Goal: Task Accomplishment & Management: Manage account settings

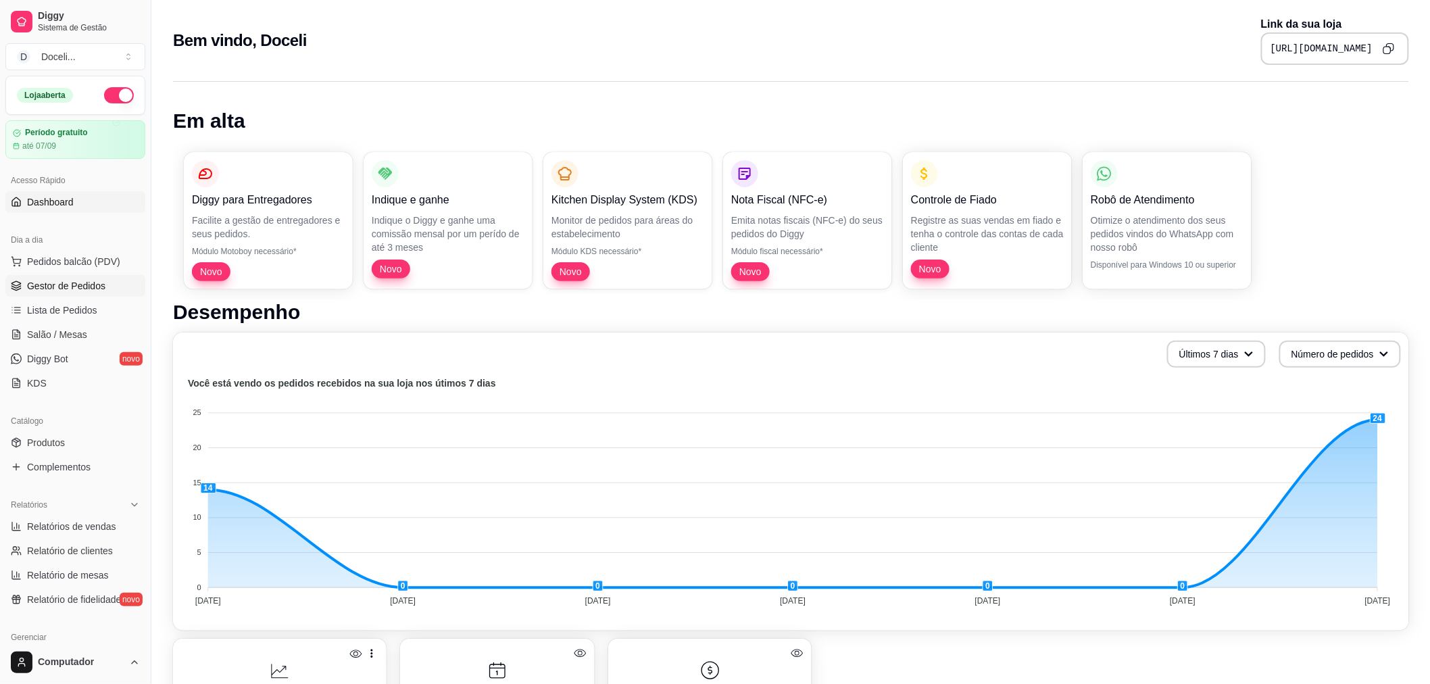
click at [66, 287] on span "Gestor de Pedidos" at bounding box center [66, 286] width 78 height 14
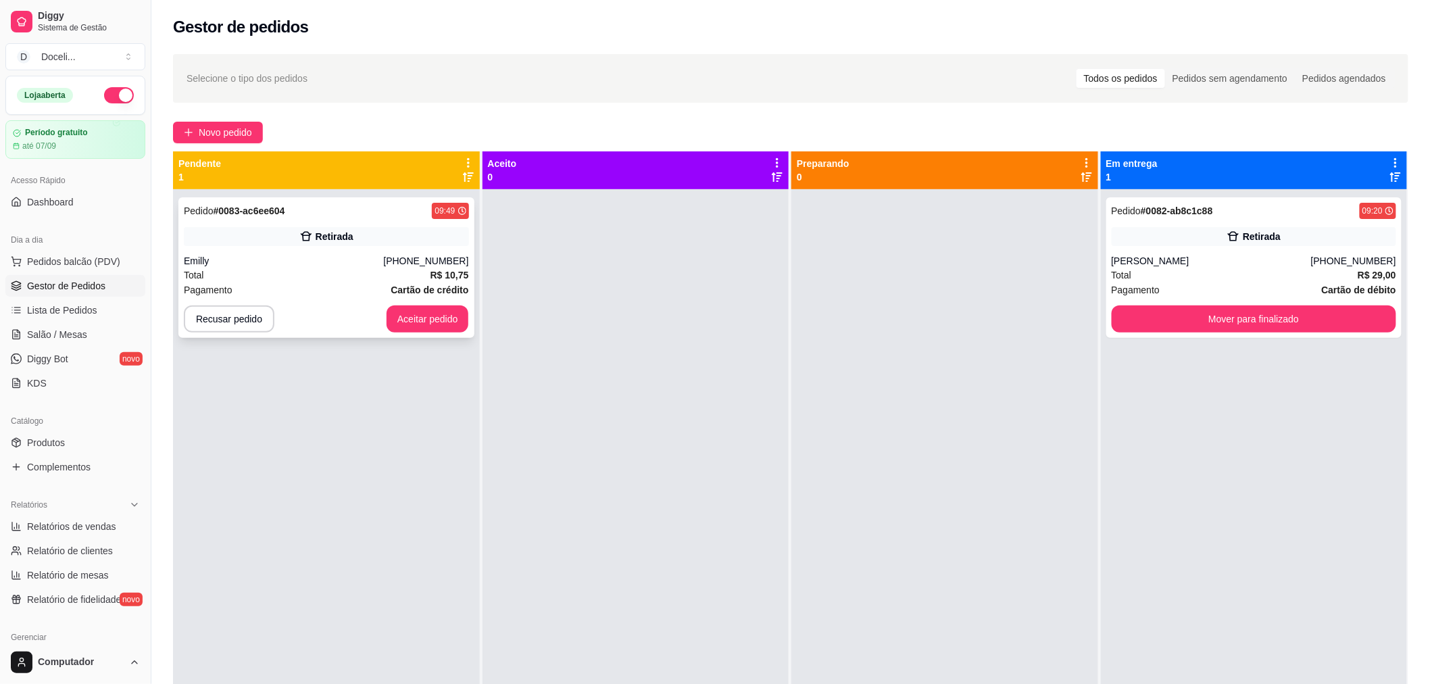
click at [312, 255] on div "Emilly" at bounding box center [283, 261] width 199 height 14
click at [1193, 313] on button "Mover para finalizado" at bounding box center [1254, 319] width 285 height 27
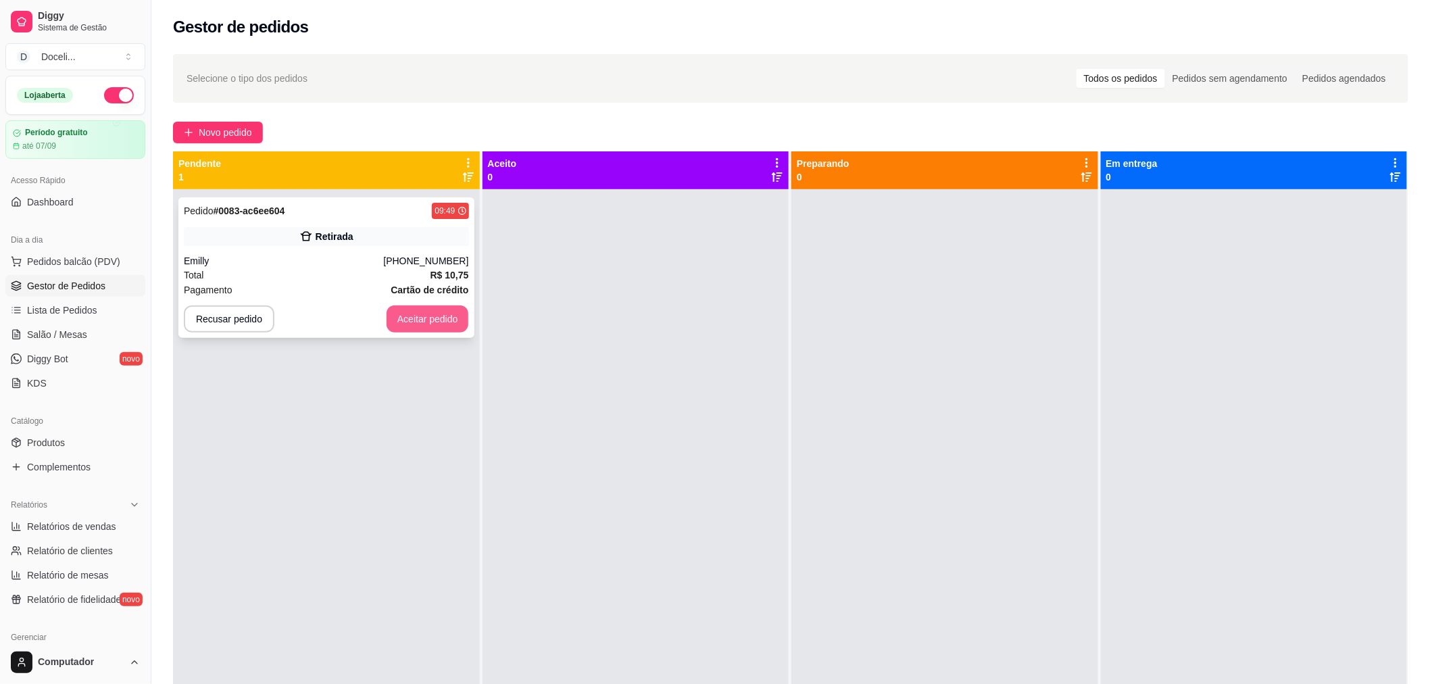
click at [433, 324] on button "Aceitar pedido" at bounding box center [428, 319] width 82 height 27
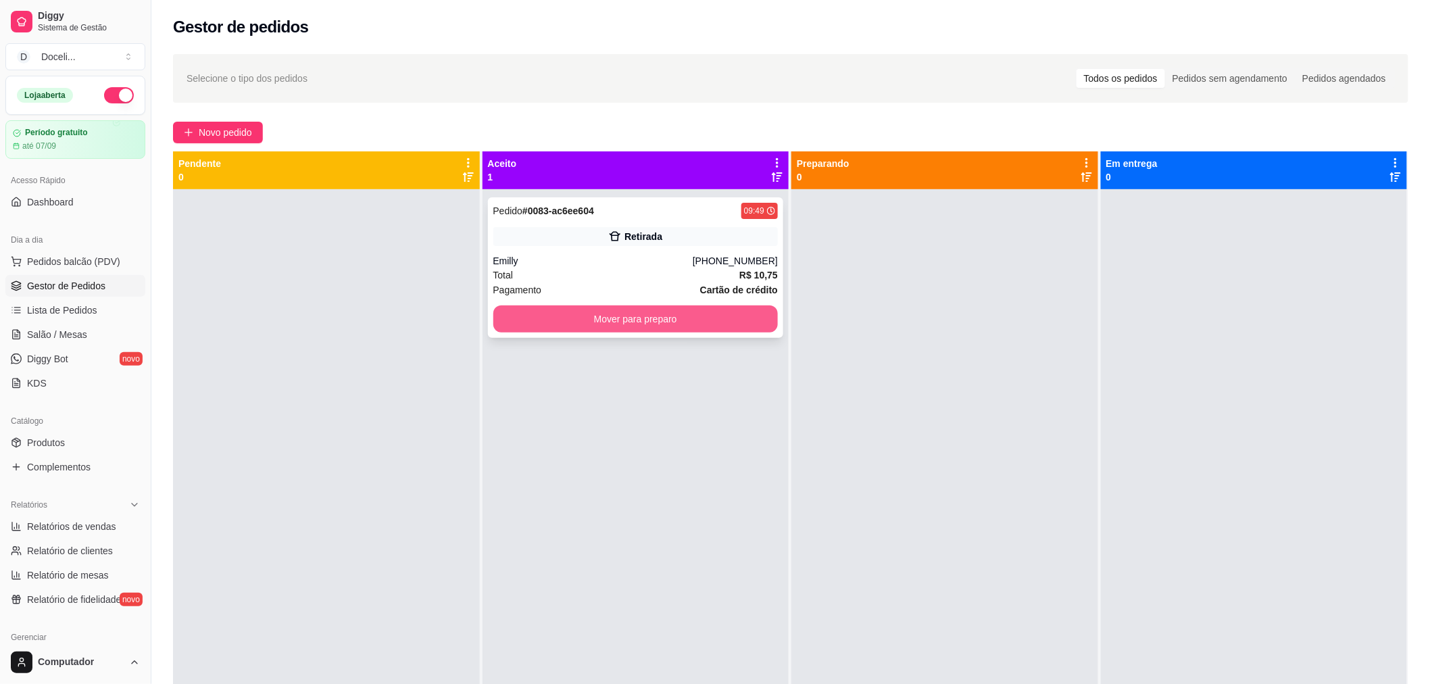
click at [612, 316] on button "Mover para preparo" at bounding box center [635, 319] width 285 height 27
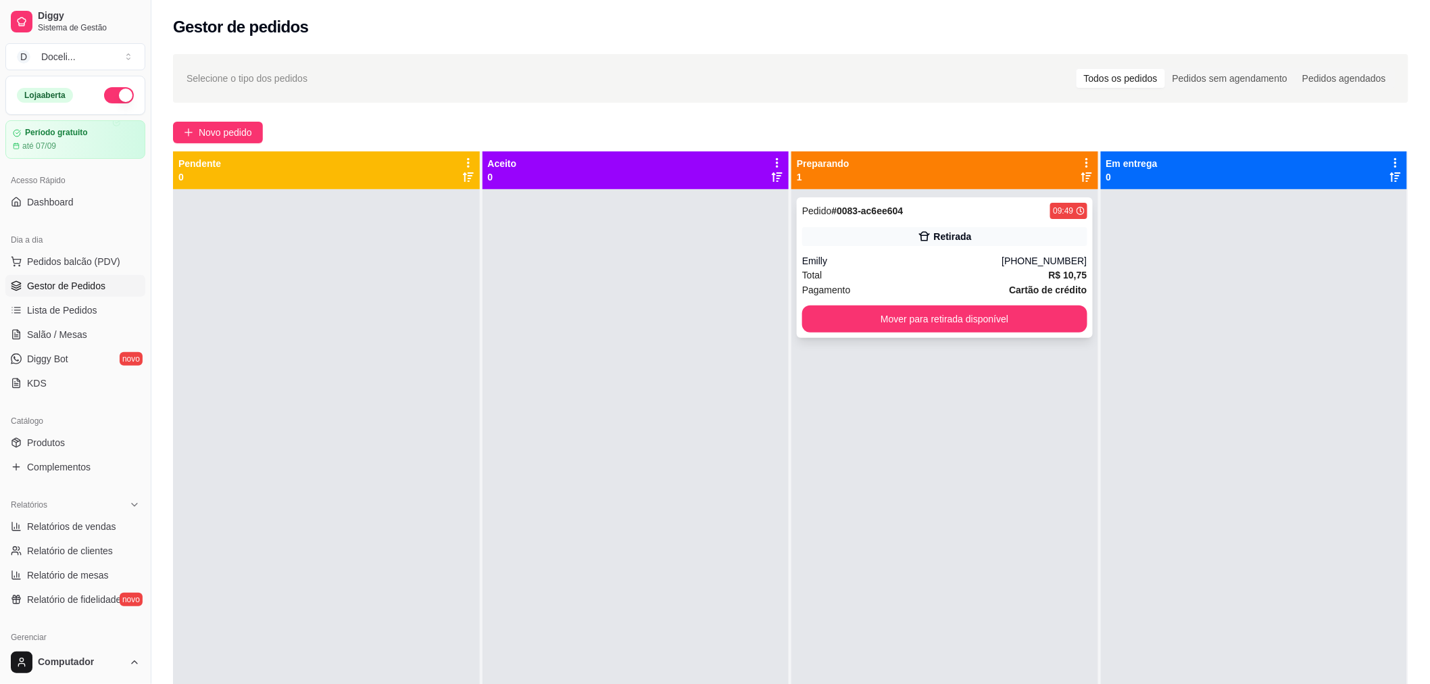
click at [868, 215] on strong "# 0083-ac6ee604" at bounding box center [868, 210] width 72 height 11
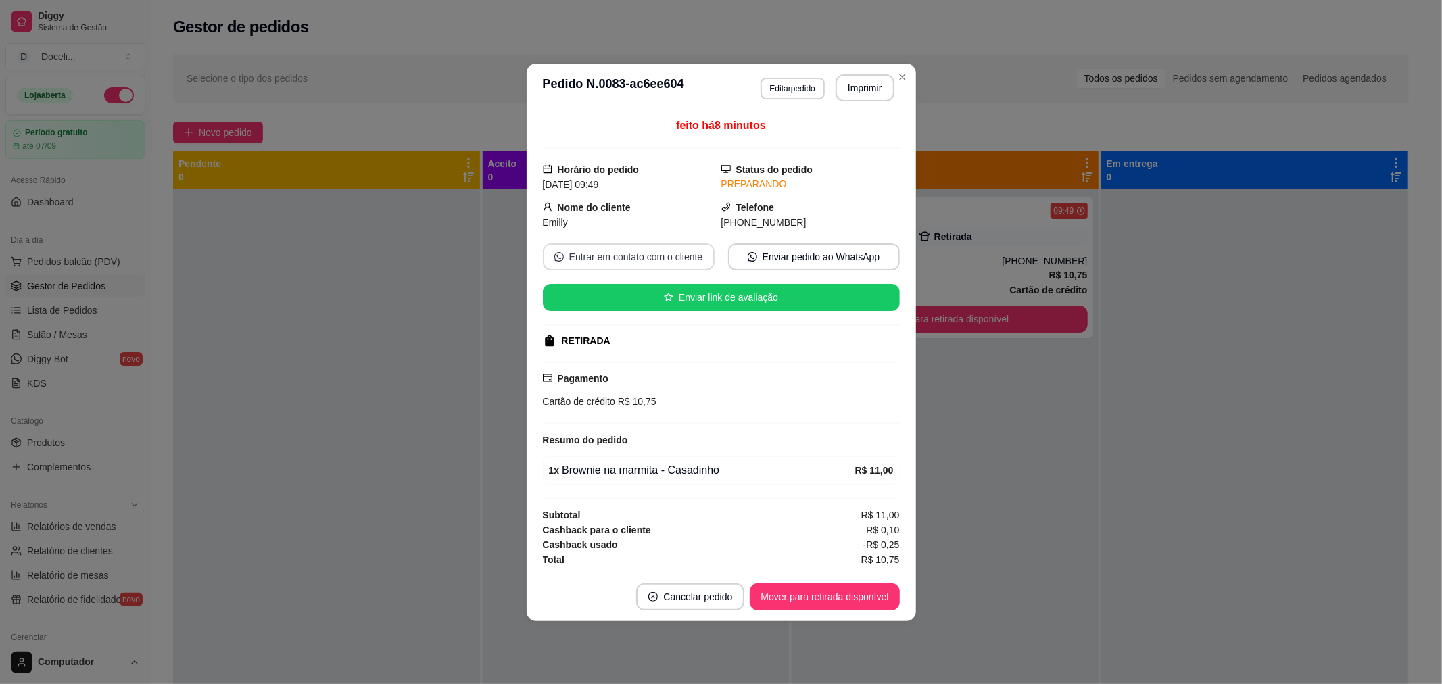
click at [669, 258] on button "Entrar em contato com o cliente" at bounding box center [629, 256] width 172 height 27
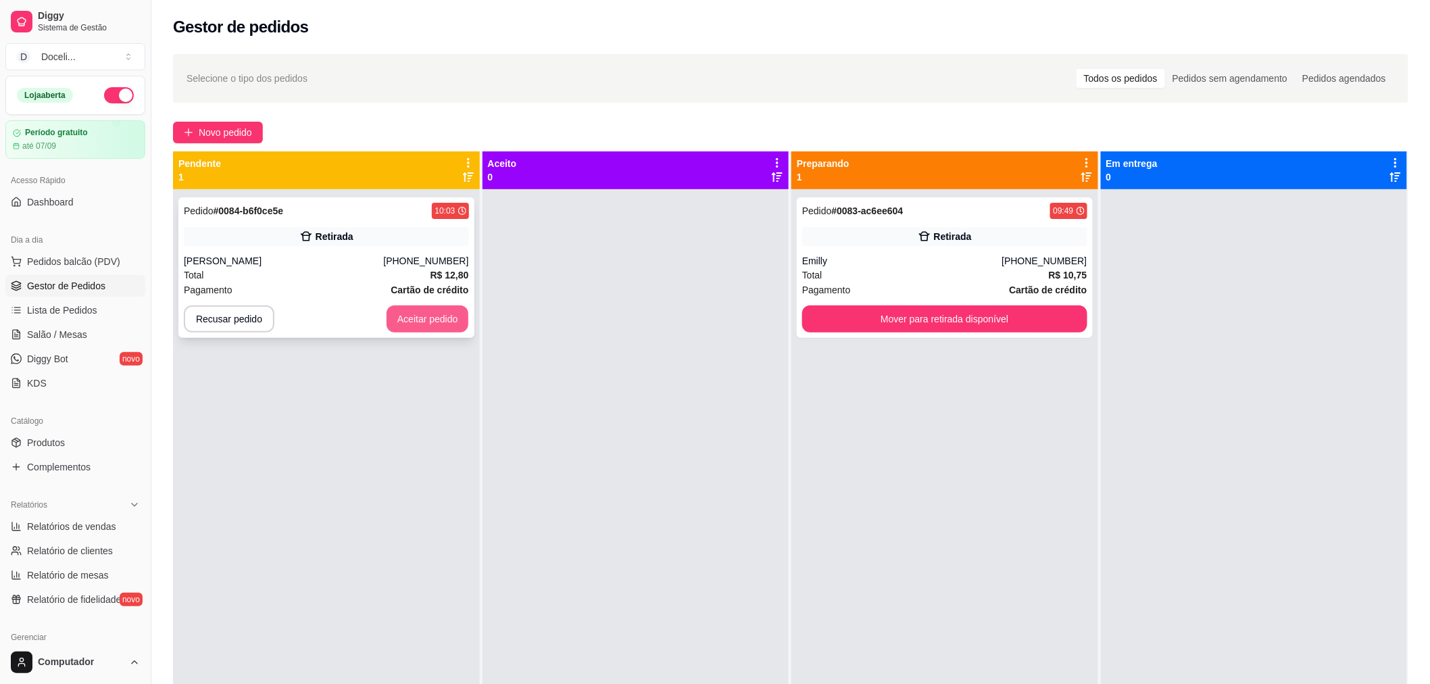
click at [443, 309] on button "Aceitar pedido" at bounding box center [428, 319] width 82 height 27
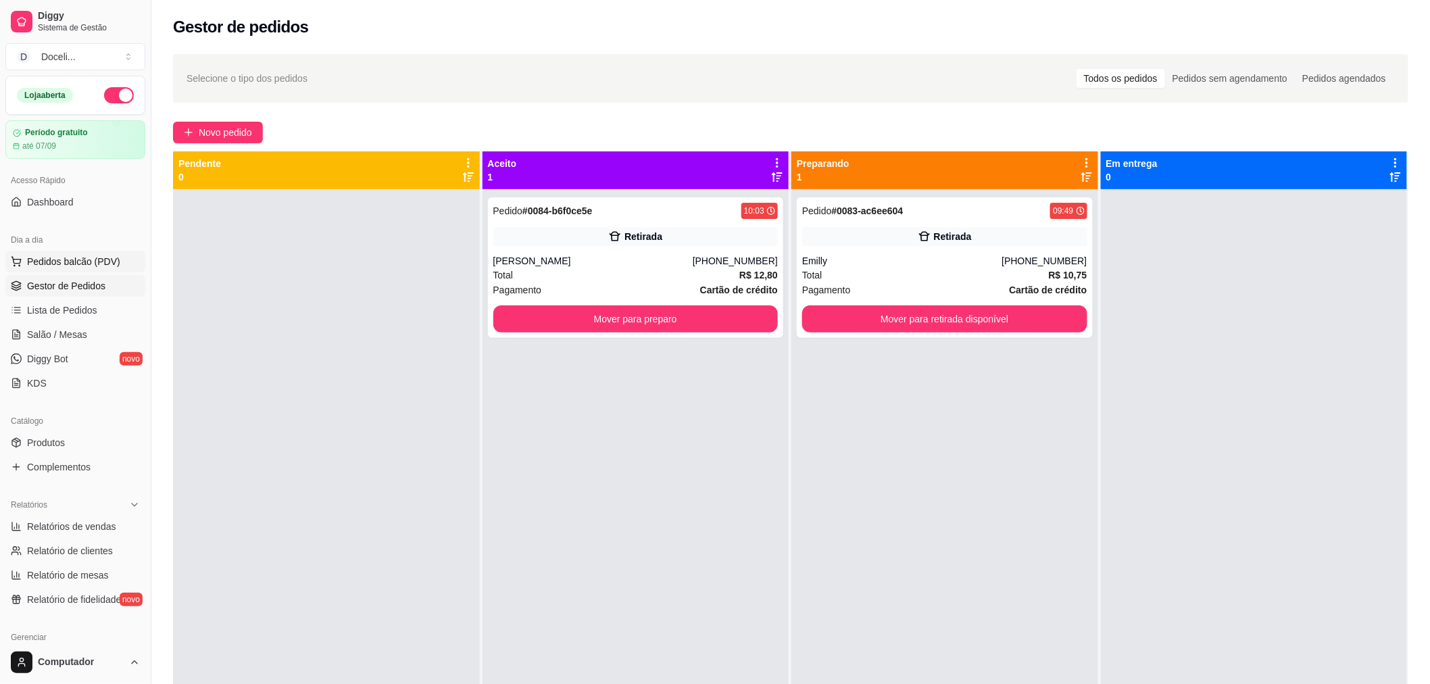
click at [66, 261] on span "Pedidos balcão (PDV)" at bounding box center [73, 262] width 93 height 14
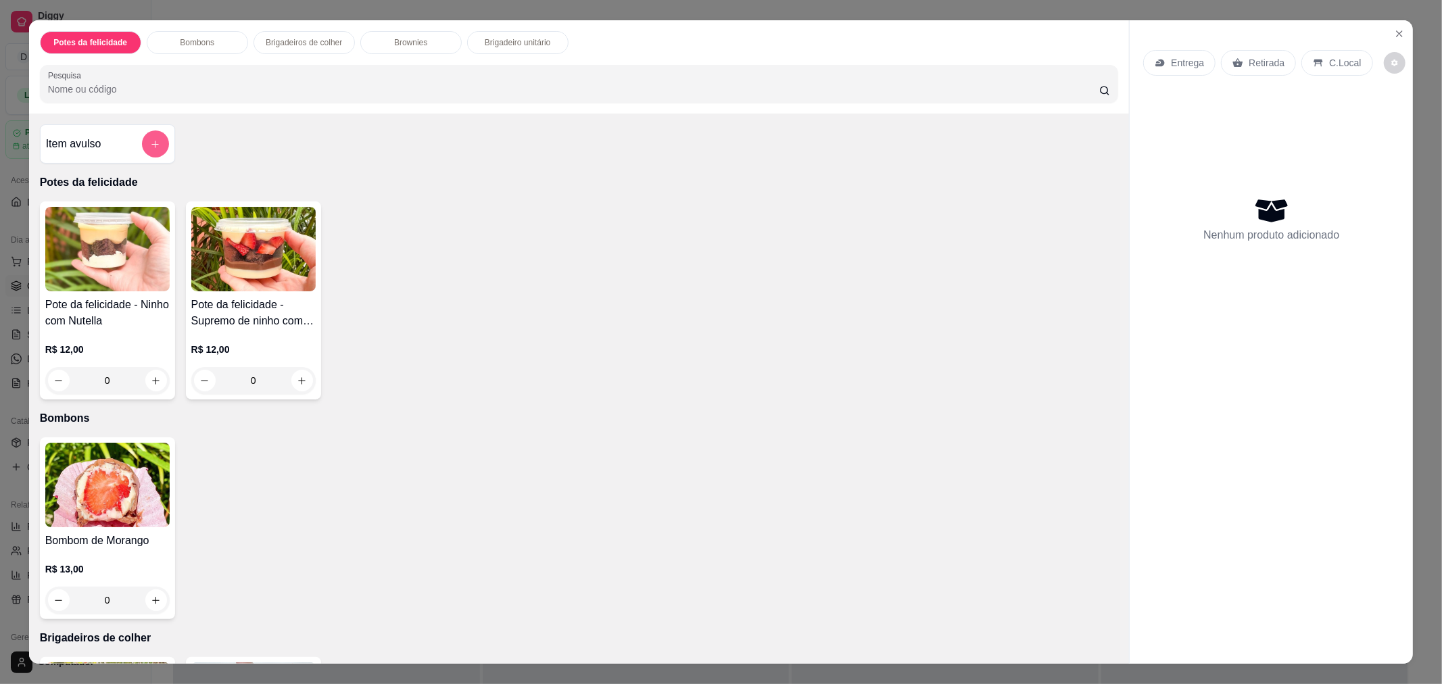
click at [151, 143] on icon "add-separate-item" at bounding box center [155, 144] width 10 height 10
click at [216, 44] on div "Bombons" at bounding box center [197, 42] width 101 height 23
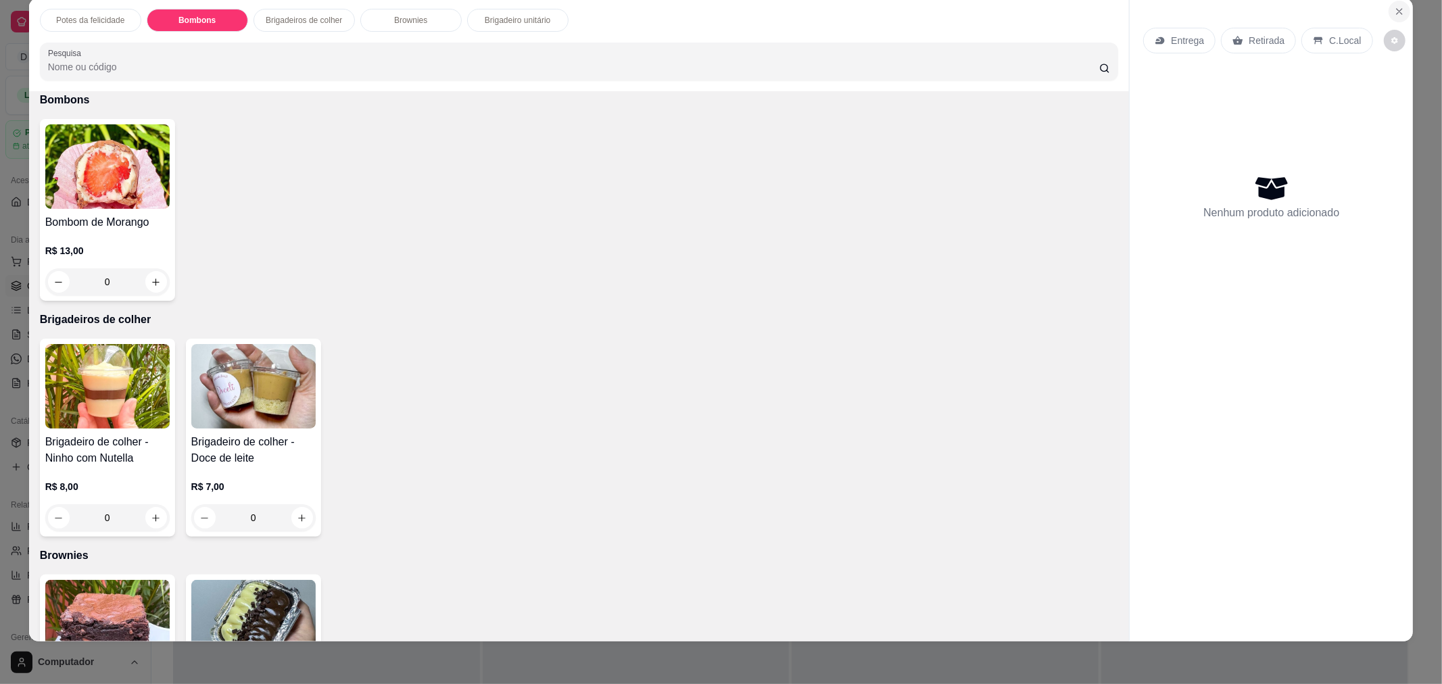
click at [1394, 9] on icon "Close" at bounding box center [1399, 11] width 11 height 11
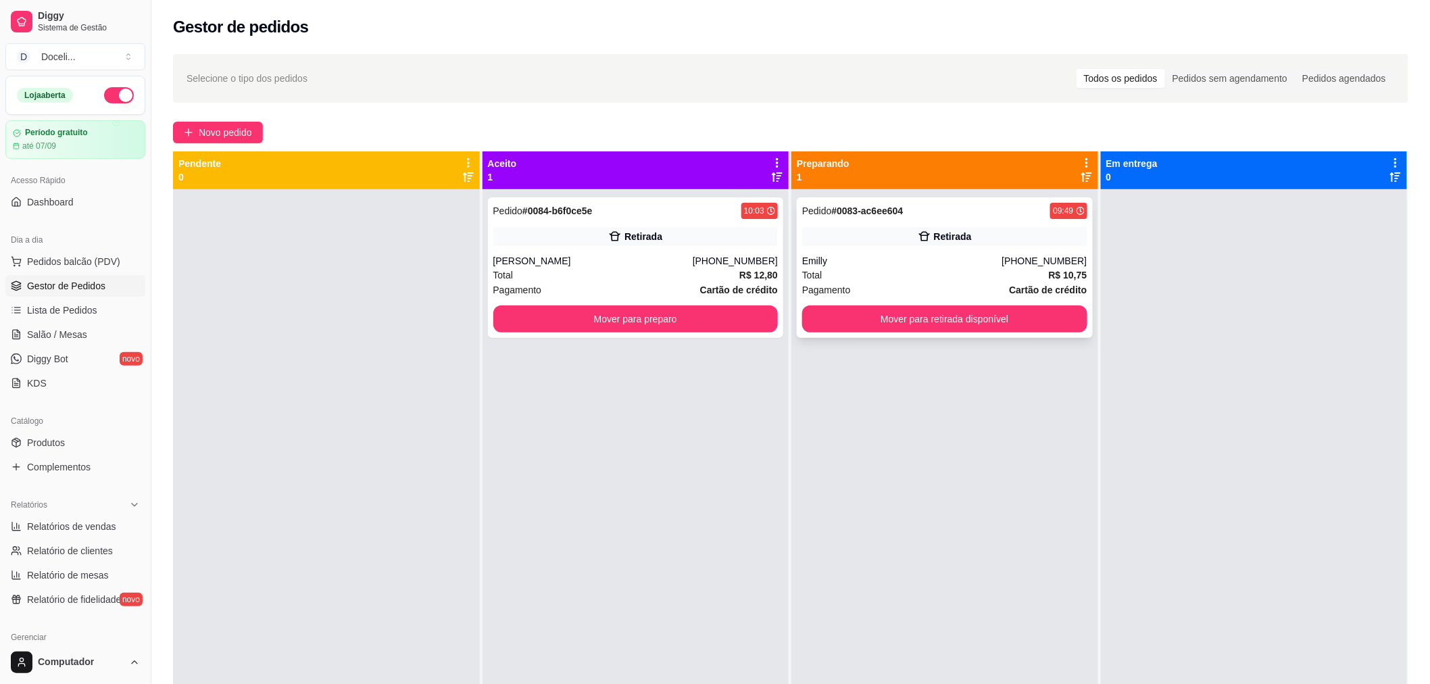
click at [875, 231] on div "Retirada" at bounding box center [944, 236] width 285 height 19
click at [884, 219] on div "Pedido # 0083-ac6ee604 09:49 Retirada Emilly [PHONE_NUMBER] Total R$ 10,75 Paga…" at bounding box center [945, 267] width 296 height 141
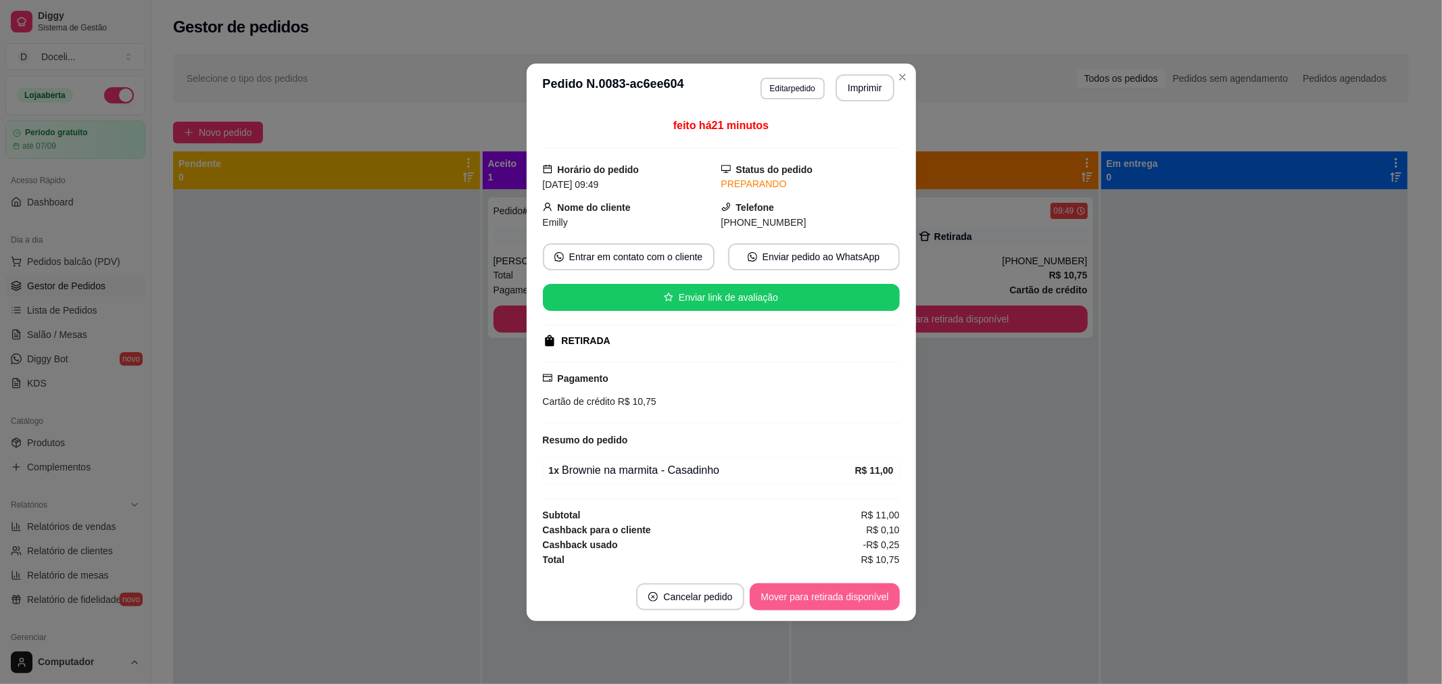
click at [846, 596] on button "Mover para retirada disponível" at bounding box center [824, 596] width 149 height 27
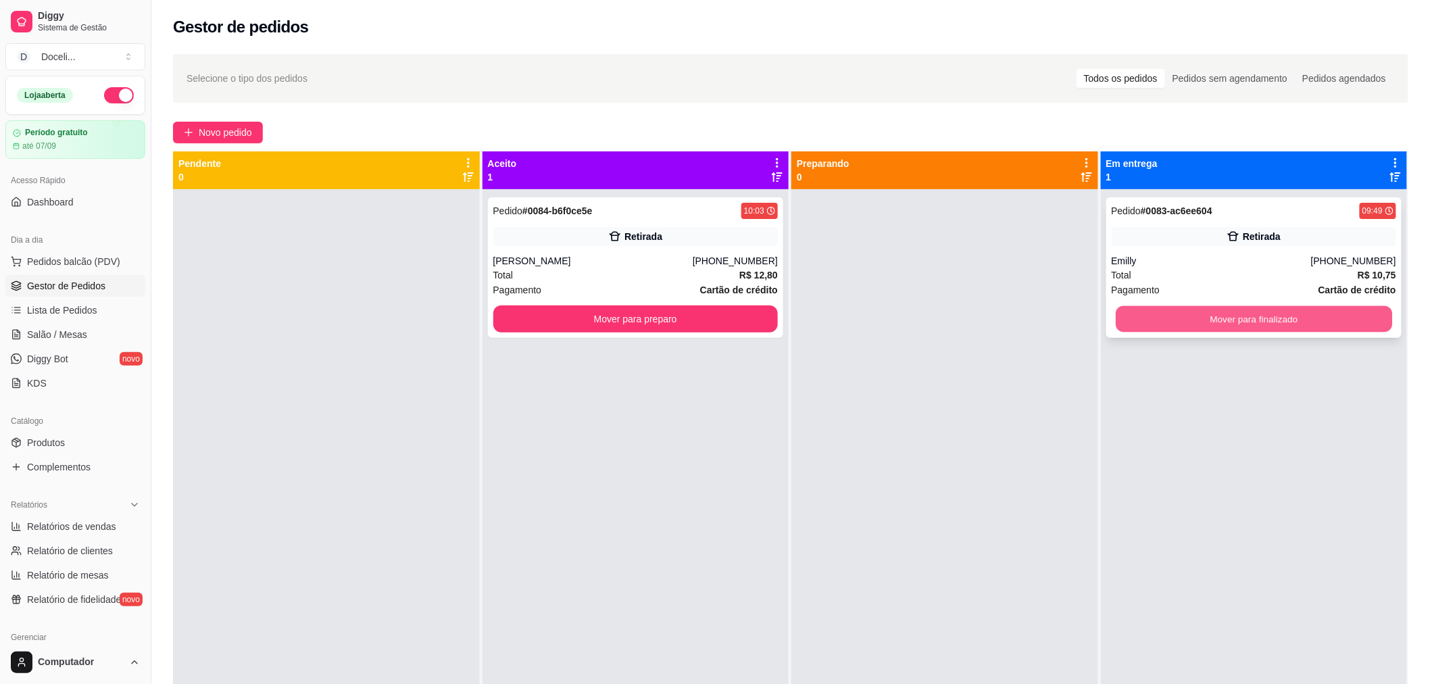
click at [1264, 316] on button "Mover para finalizado" at bounding box center [1254, 319] width 276 height 26
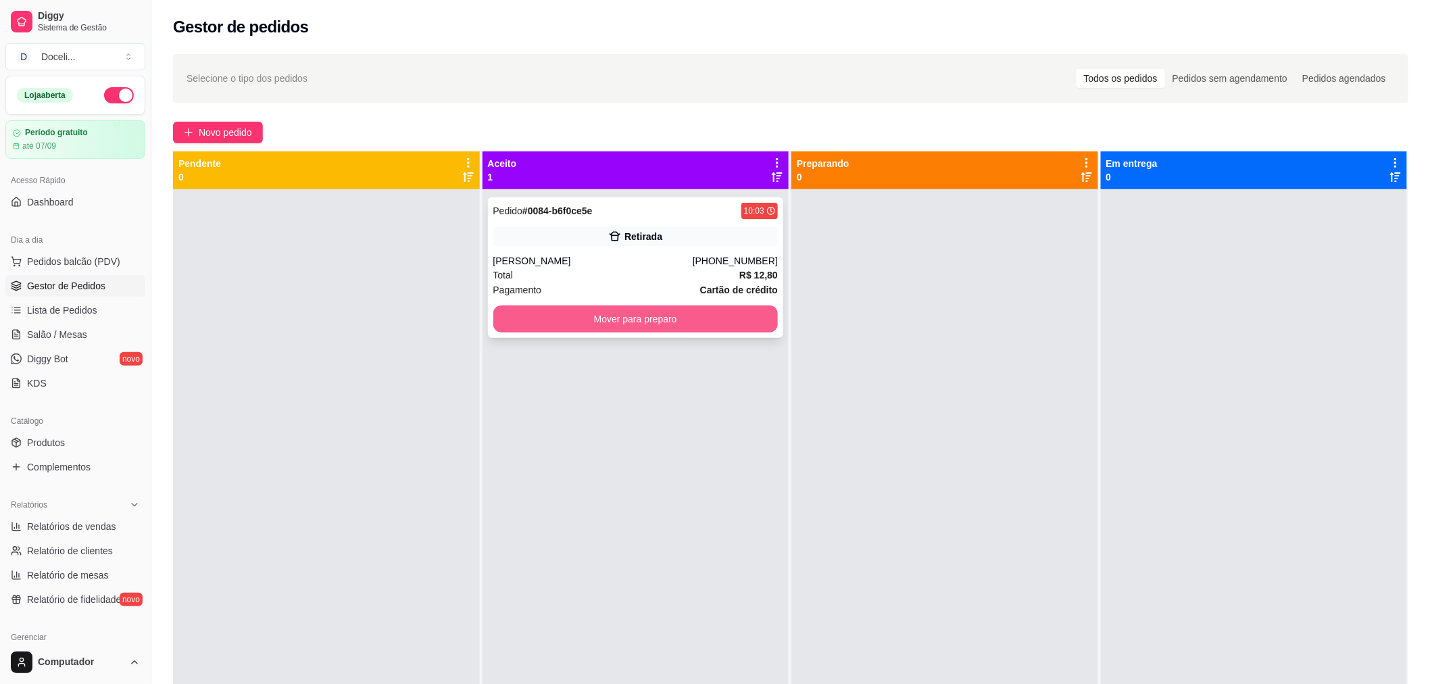
click at [642, 318] on button "Mover para preparo" at bounding box center [635, 319] width 285 height 27
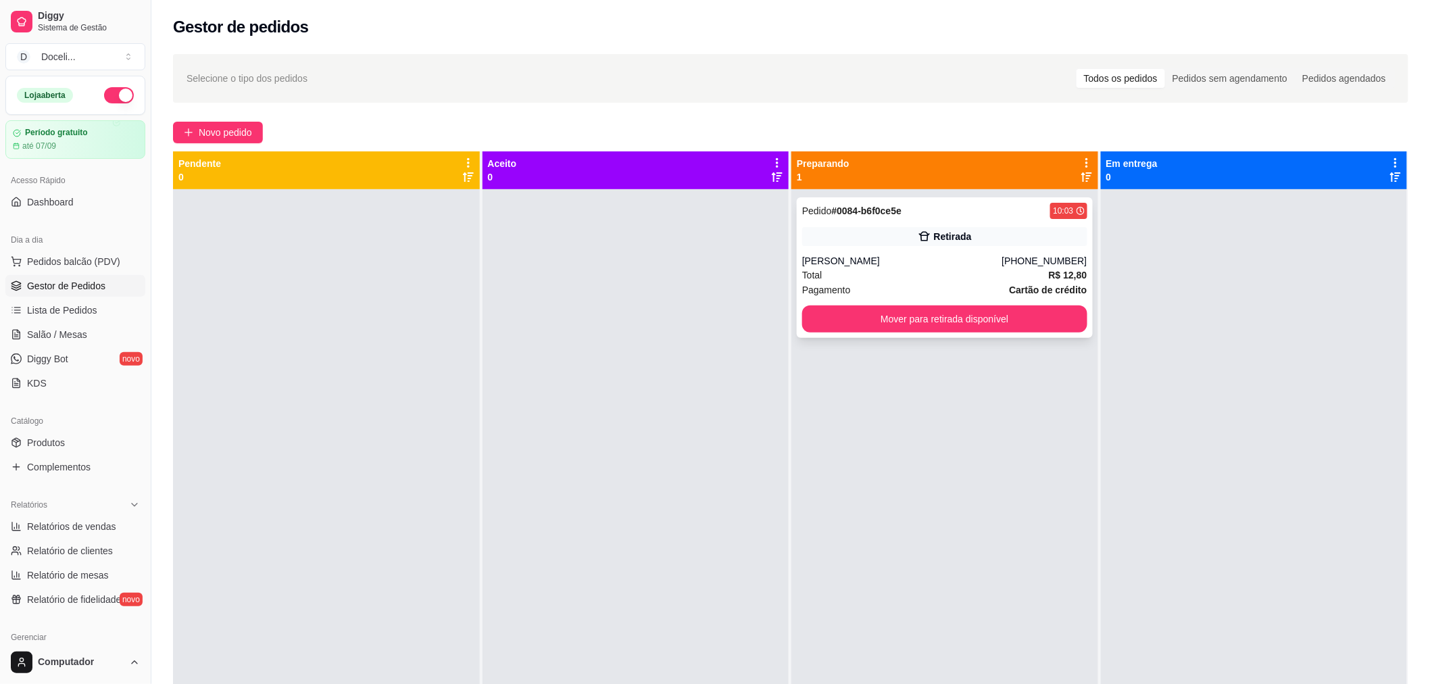
click at [917, 248] on div "Pedido # 0084-b6f0ce5e 10:03 Retirada Caroline [PHONE_NUMBER] Total R$ 12,80 Pa…" at bounding box center [945, 267] width 296 height 141
click at [854, 306] on button "Mover para retirada disponível" at bounding box center [944, 319] width 285 height 27
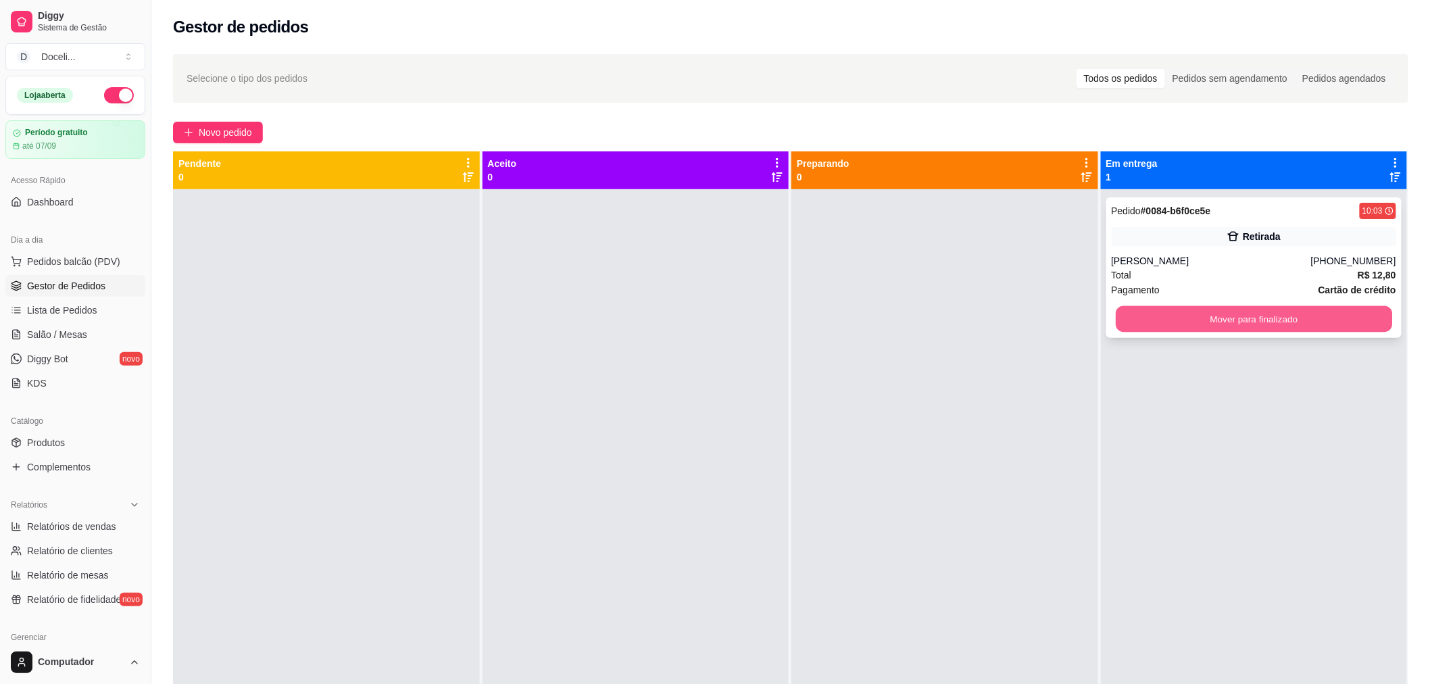
click at [1265, 306] on button "Mover para finalizado" at bounding box center [1254, 319] width 276 height 26
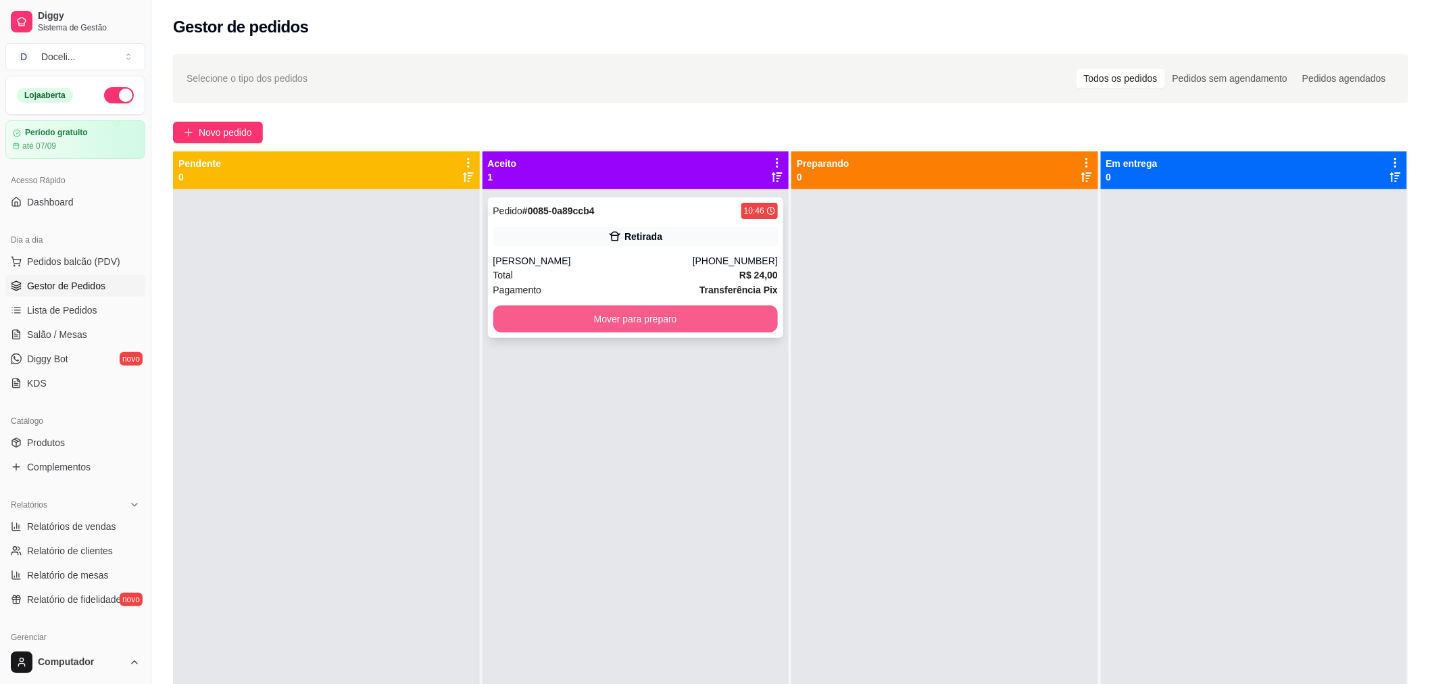
click at [668, 318] on button "Mover para preparo" at bounding box center [635, 319] width 285 height 27
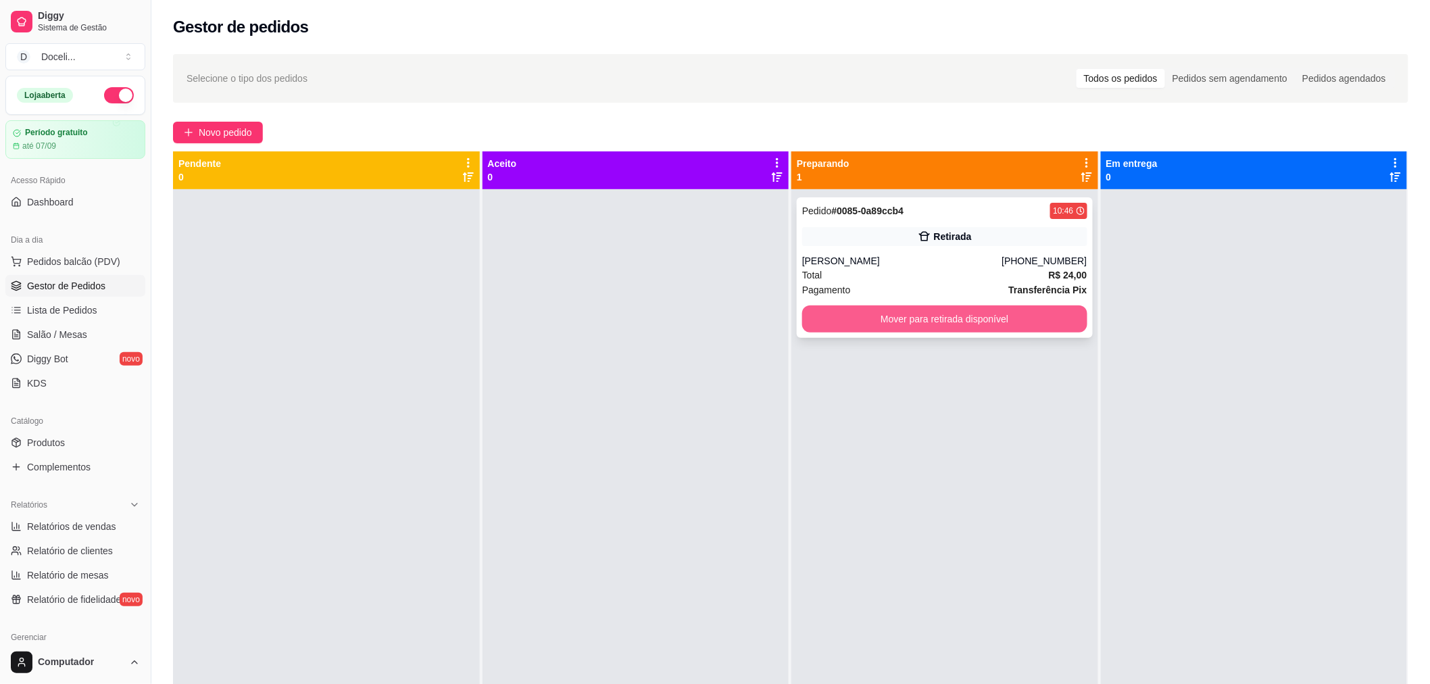
click at [958, 325] on button "Mover para retirada disponível" at bounding box center [944, 319] width 285 height 27
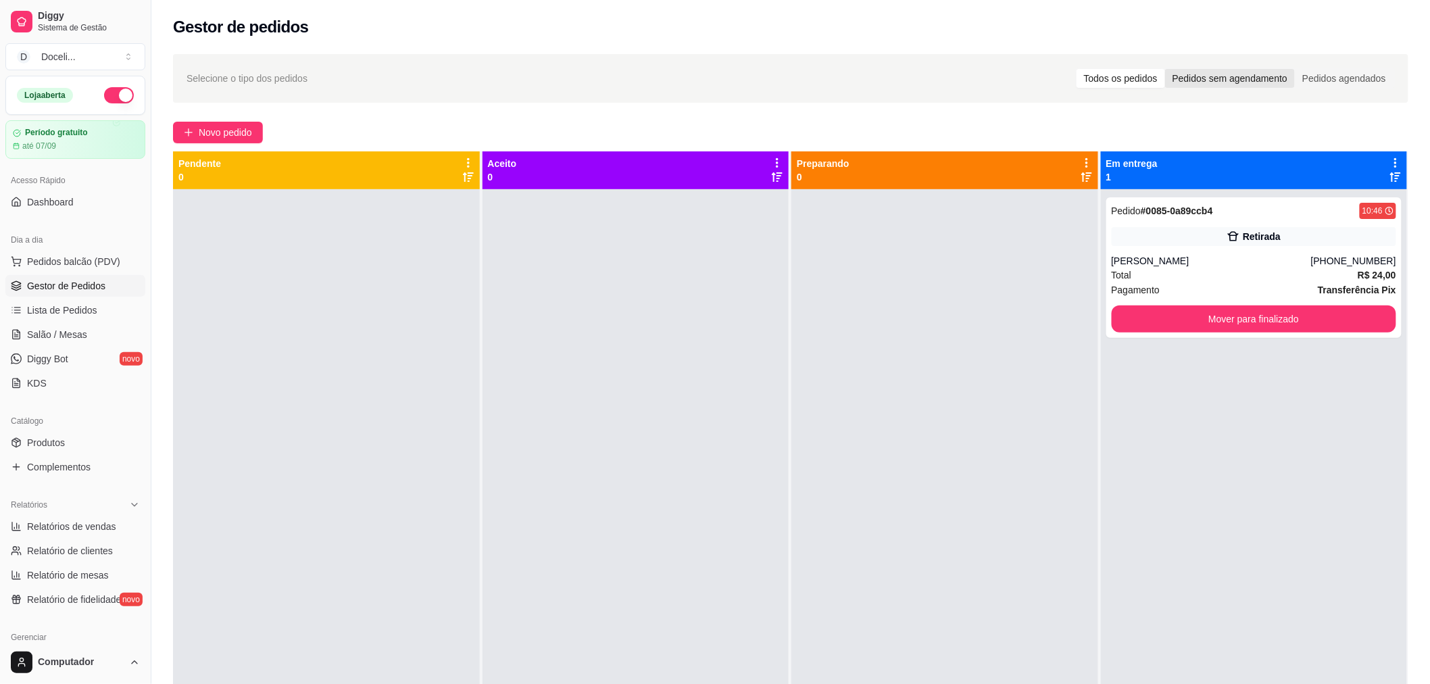
click at [1293, 81] on div "Pedidos sem agendamento" at bounding box center [1230, 78] width 130 height 19
click at [1165, 69] on input "Pedidos sem agendamento" at bounding box center [1165, 69] width 0 height 0
click at [1319, 80] on div "Pedidos agendados" at bounding box center [1344, 78] width 99 height 19
click at [1295, 69] on input "Pedidos agendados" at bounding box center [1295, 69] width 0 height 0
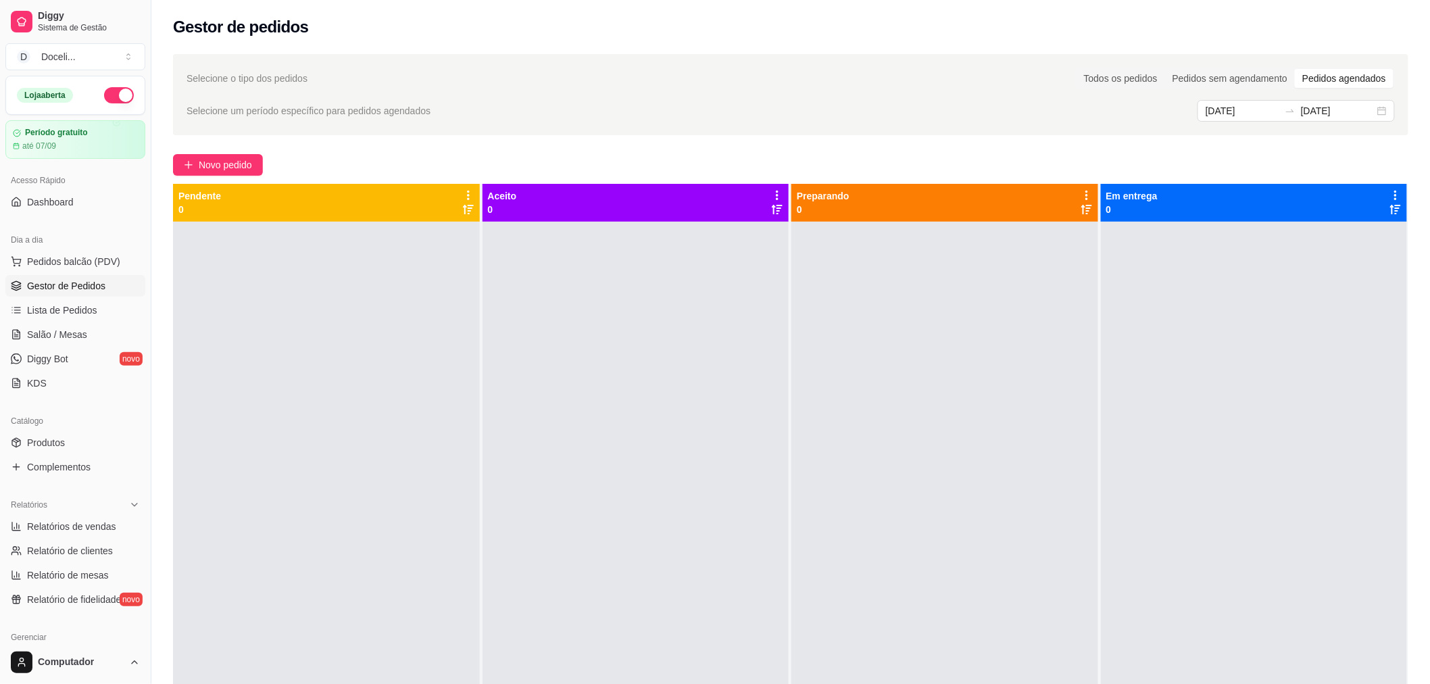
click at [1176, 88] on div "Todos os pedidos Pedidos sem agendamento Pedidos agendados" at bounding box center [1235, 79] width 320 height 22
click at [1176, 82] on div "Pedidos sem agendamento" at bounding box center [1230, 78] width 130 height 19
click at [1165, 69] on input "Pedidos sem agendamento" at bounding box center [1165, 69] width 0 height 0
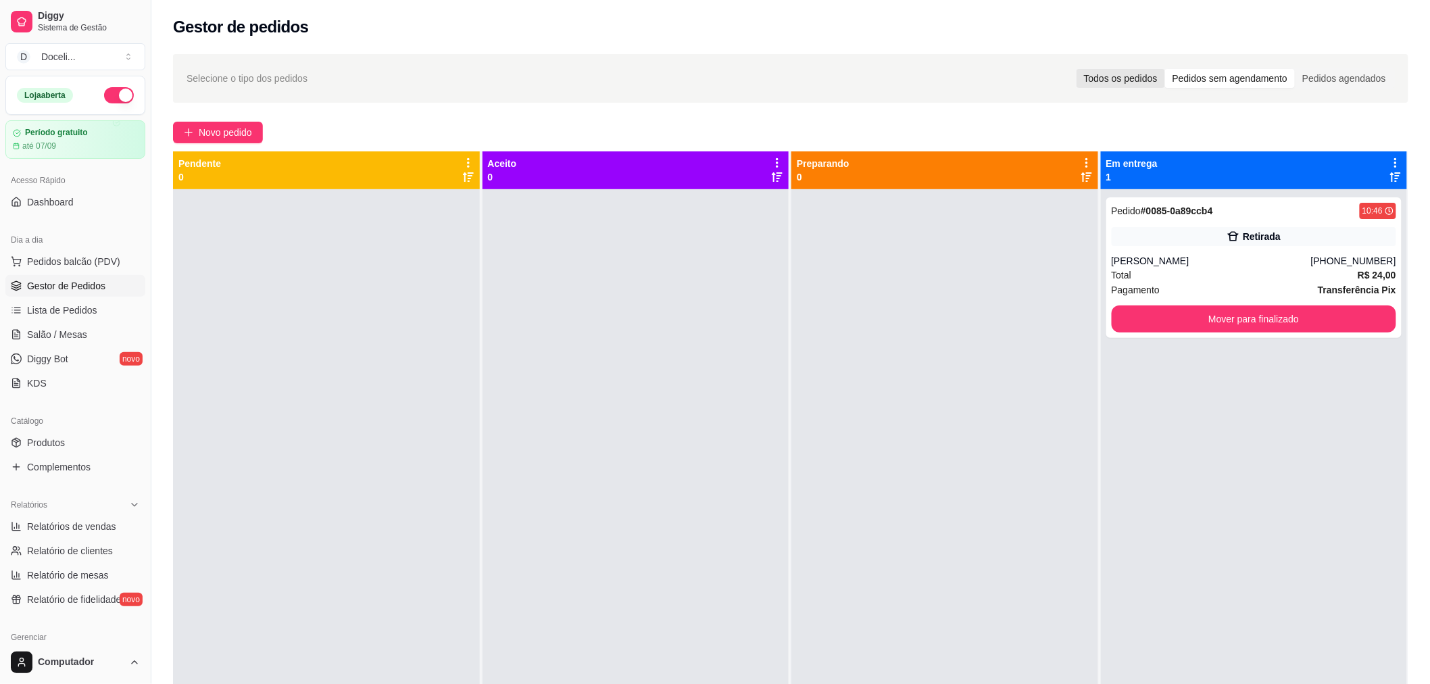
click at [1136, 82] on div "Todos os pedidos" at bounding box center [1121, 78] width 89 height 19
click at [1077, 69] on input "Todos os pedidos" at bounding box center [1077, 69] width 0 height 0
click at [1221, 79] on div "Pedidos sem agendamento" at bounding box center [1230, 78] width 130 height 19
click at [1165, 69] on input "Pedidos sem agendamento" at bounding box center [1165, 69] width 0 height 0
click at [1126, 81] on div "Todos os pedidos" at bounding box center [1121, 78] width 89 height 19
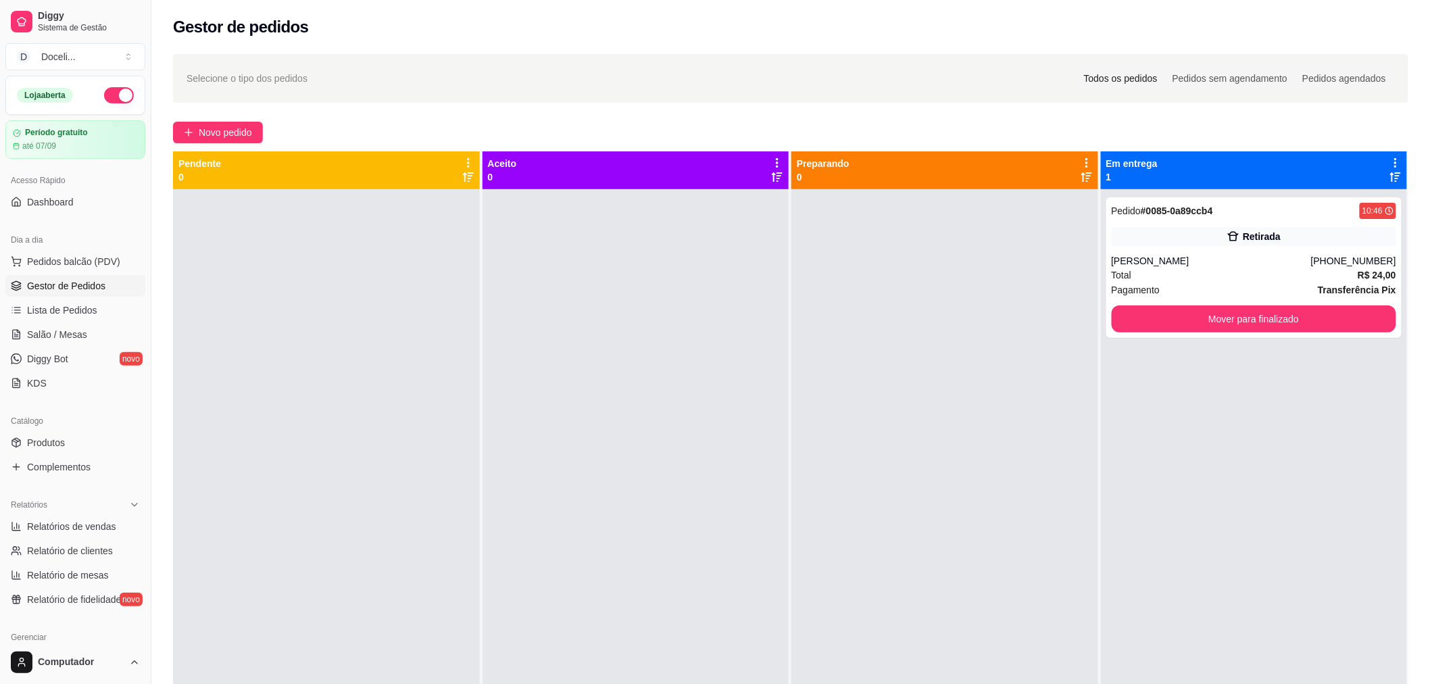
click at [1077, 69] on input "Todos os pedidos" at bounding box center [1077, 69] width 0 height 0
click at [59, 264] on span "Pedidos balcão (PDV)" at bounding box center [73, 262] width 93 height 14
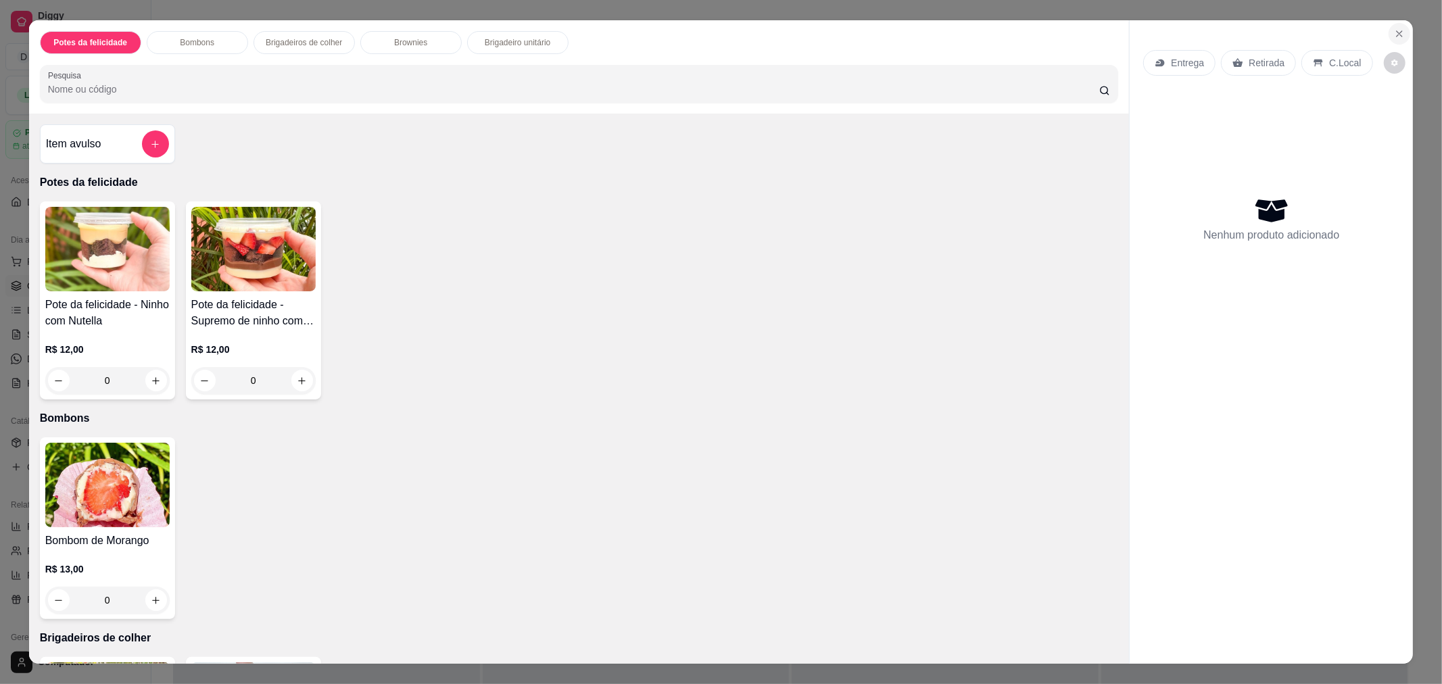
click at [1394, 39] on button "Close" at bounding box center [1399, 34] width 22 height 22
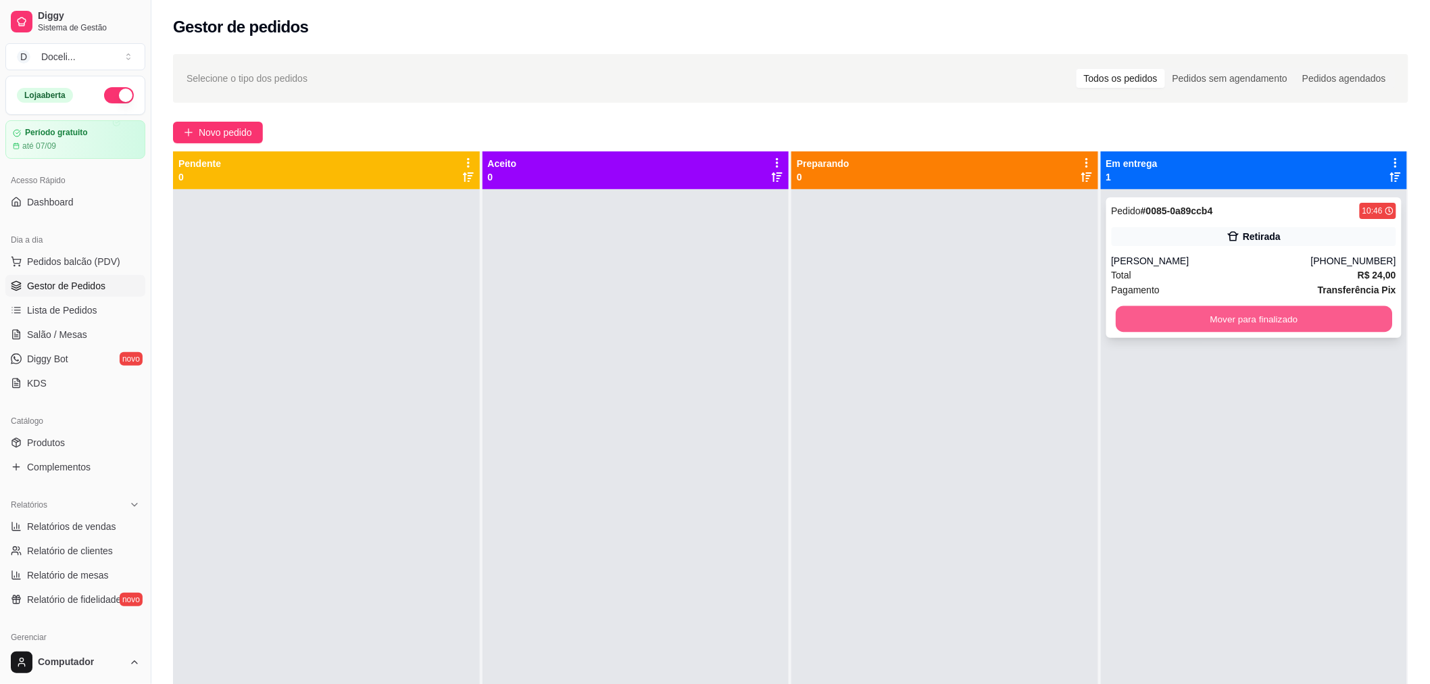
click at [1319, 320] on button "Mover para finalizado" at bounding box center [1254, 319] width 276 height 26
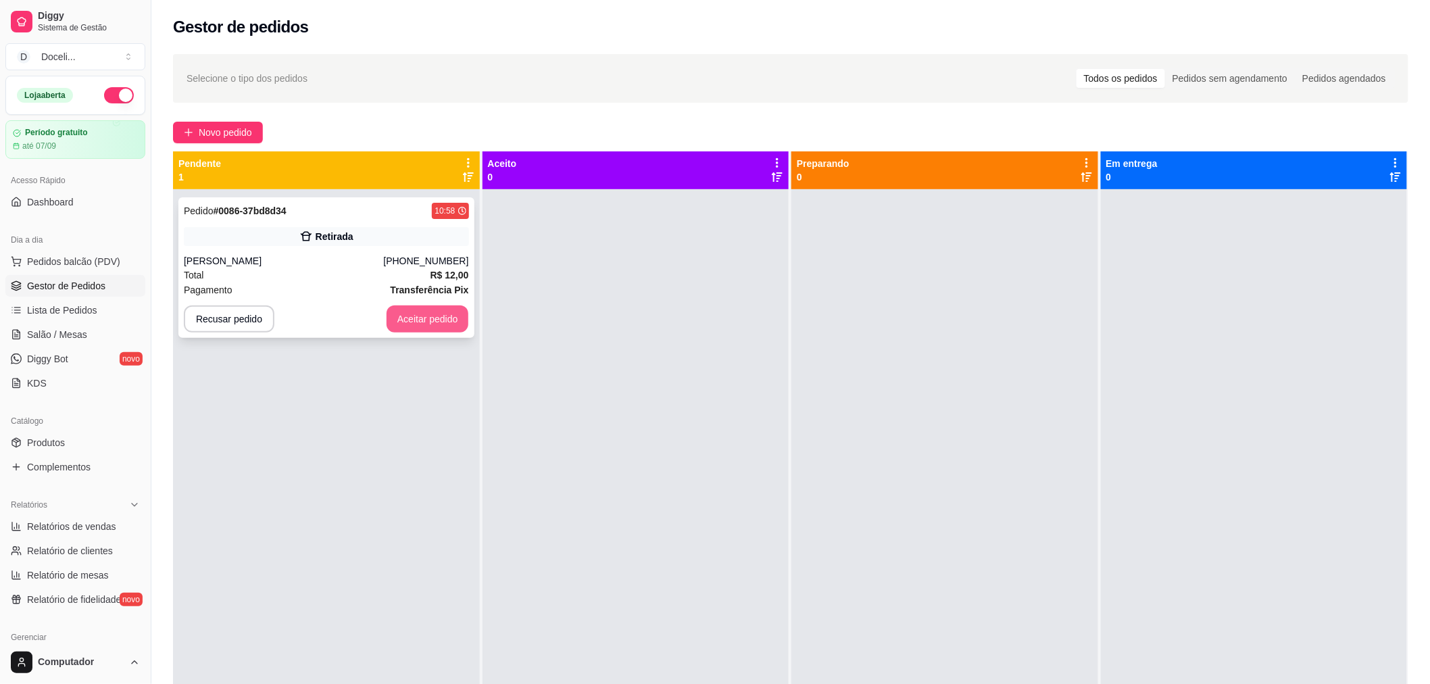
click at [418, 320] on button "Aceitar pedido" at bounding box center [428, 319] width 82 height 27
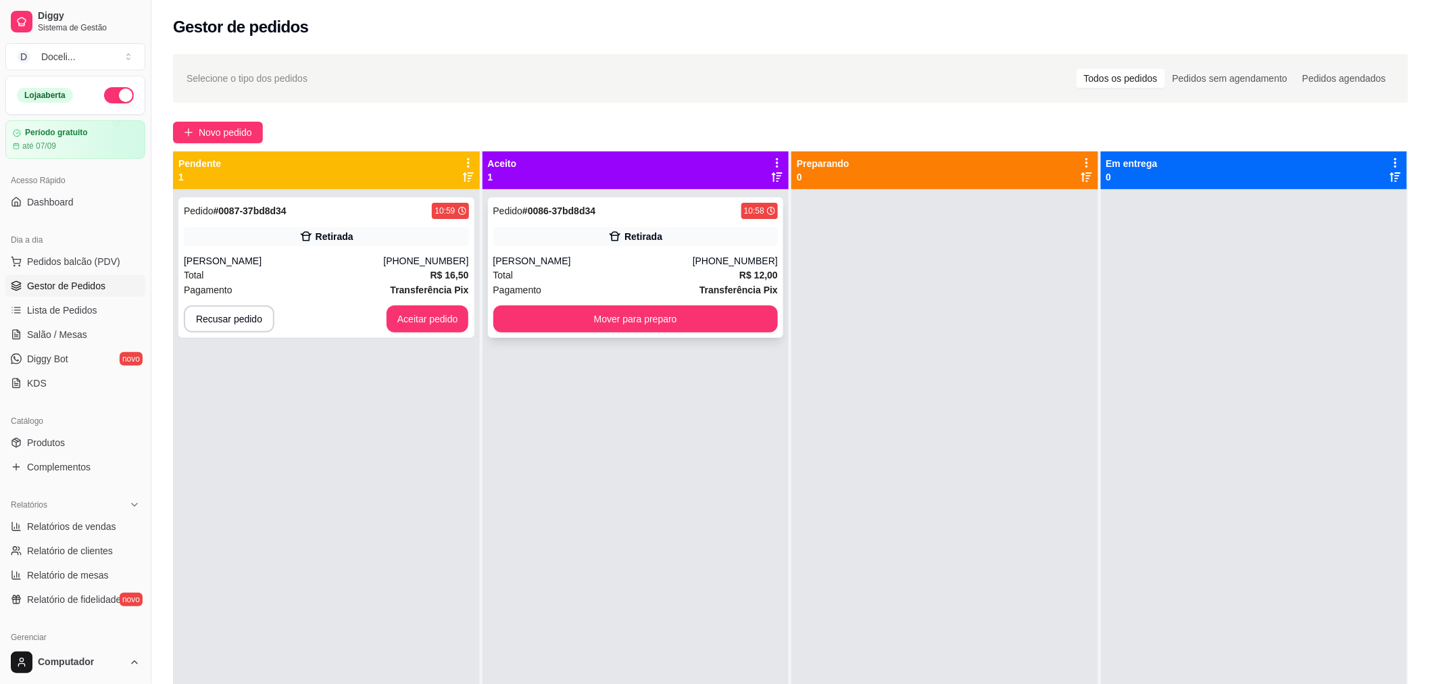
click at [577, 214] on strong "# 0086-37bd8d34" at bounding box center [558, 210] width 73 height 11
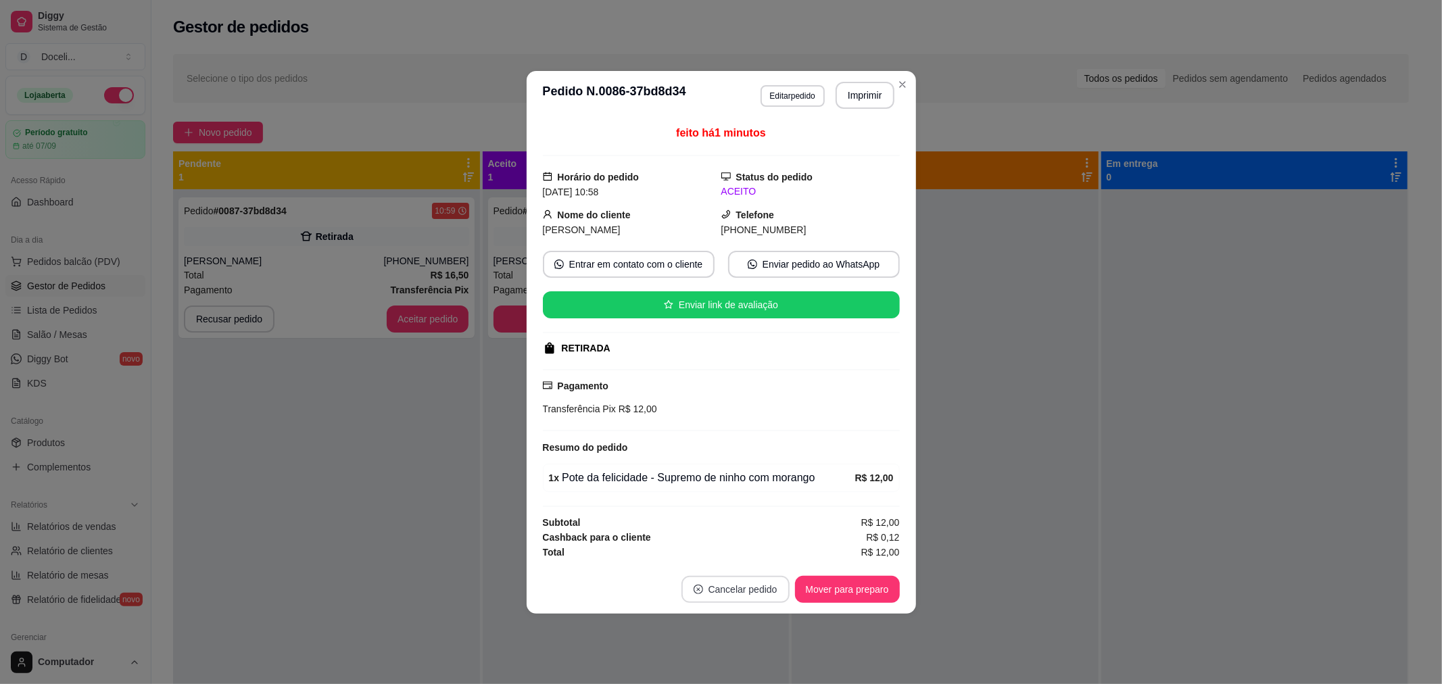
click at [748, 590] on button "Cancelar pedido" at bounding box center [735, 589] width 108 height 27
click at [754, 556] on button "Sim" at bounding box center [773, 556] width 53 height 26
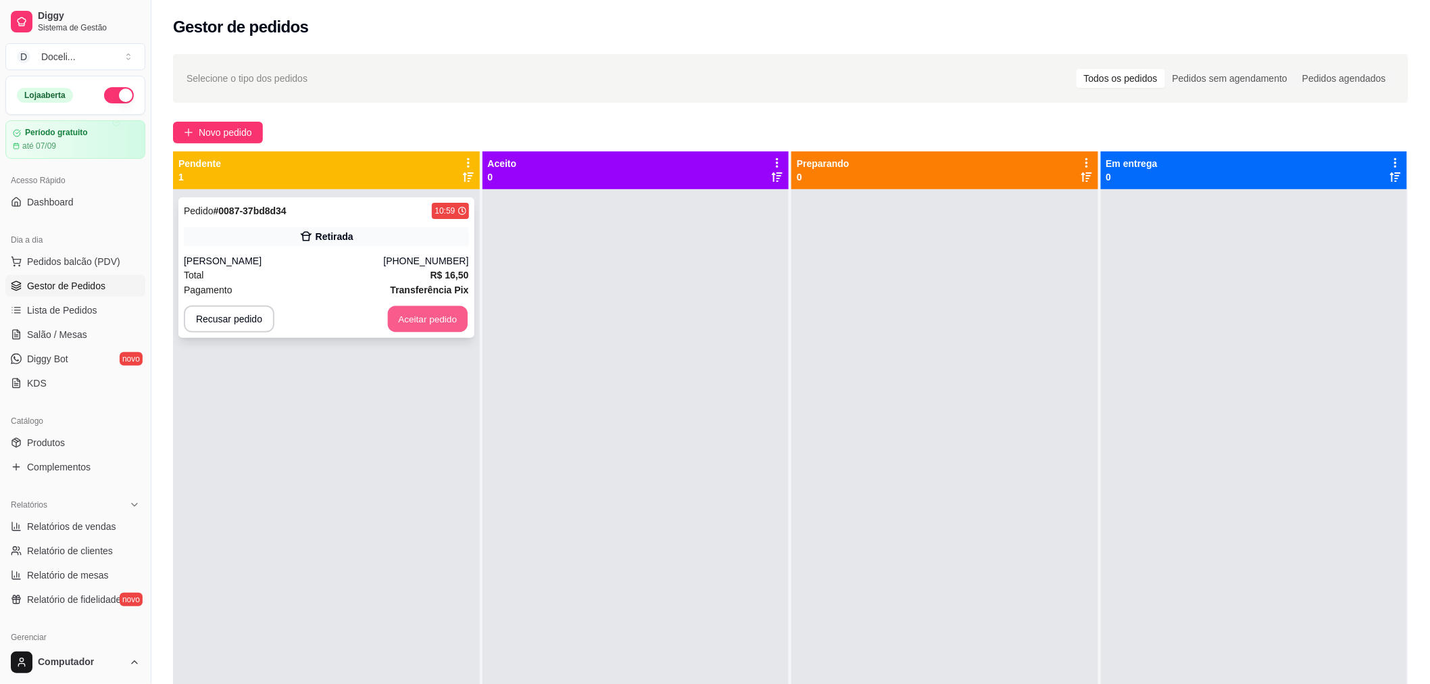
click at [410, 321] on button "Aceitar pedido" at bounding box center [428, 319] width 80 height 26
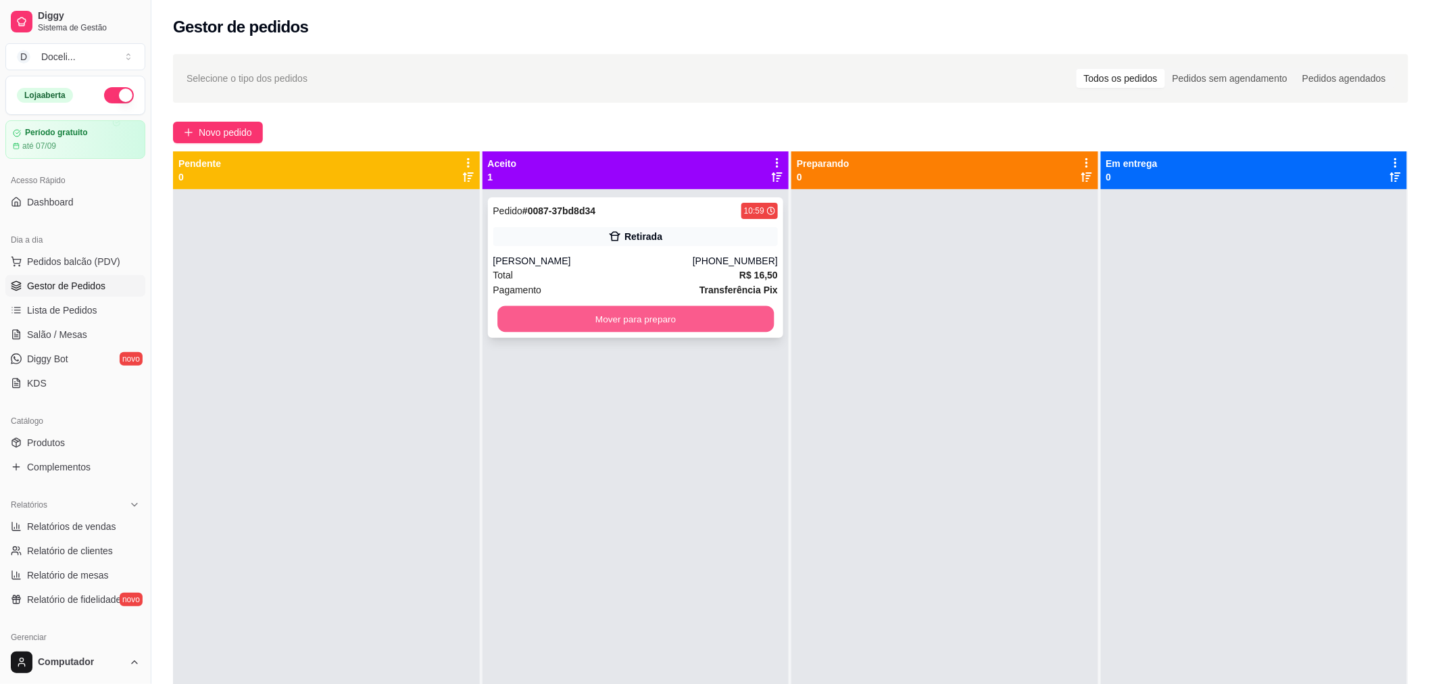
click at [637, 323] on button "Mover para preparo" at bounding box center [635, 319] width 276 height 26
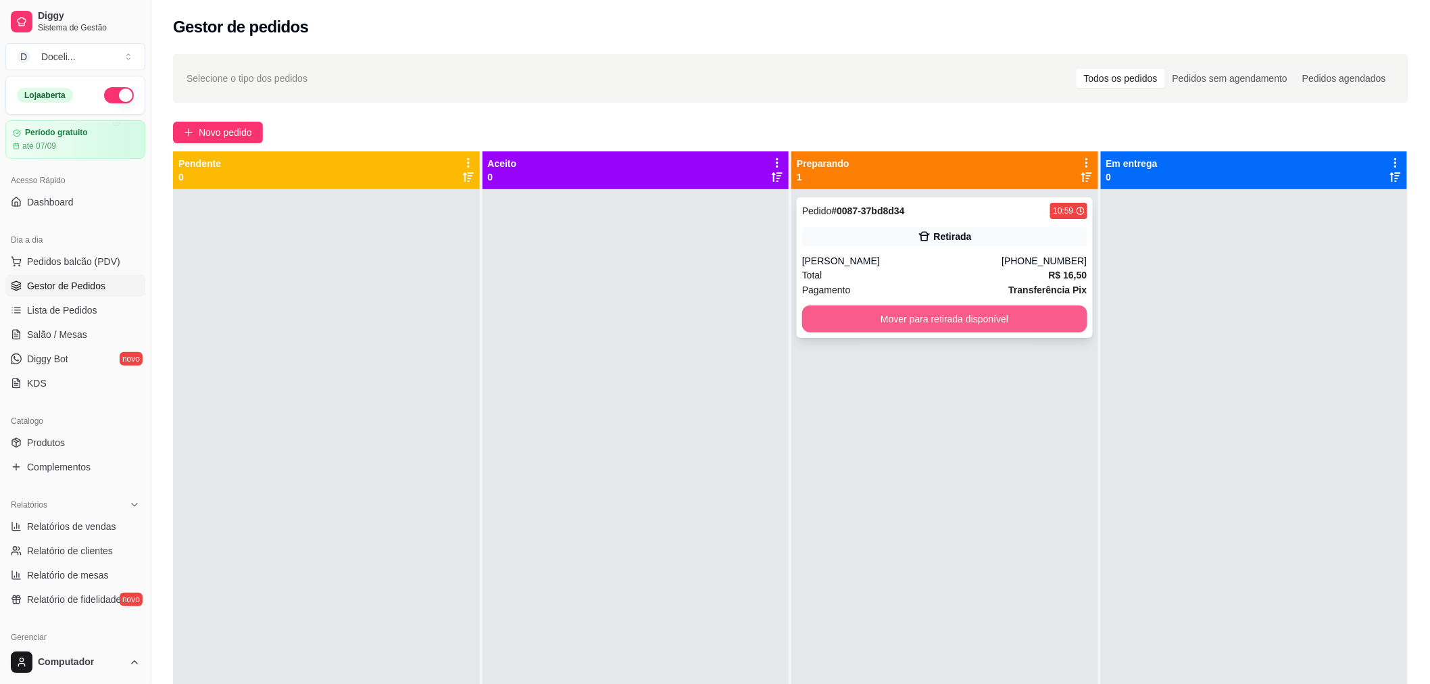
click at [866, 315] on button "Mover para retirada disponível" at bounding box center [944, 319] width 285 height 27
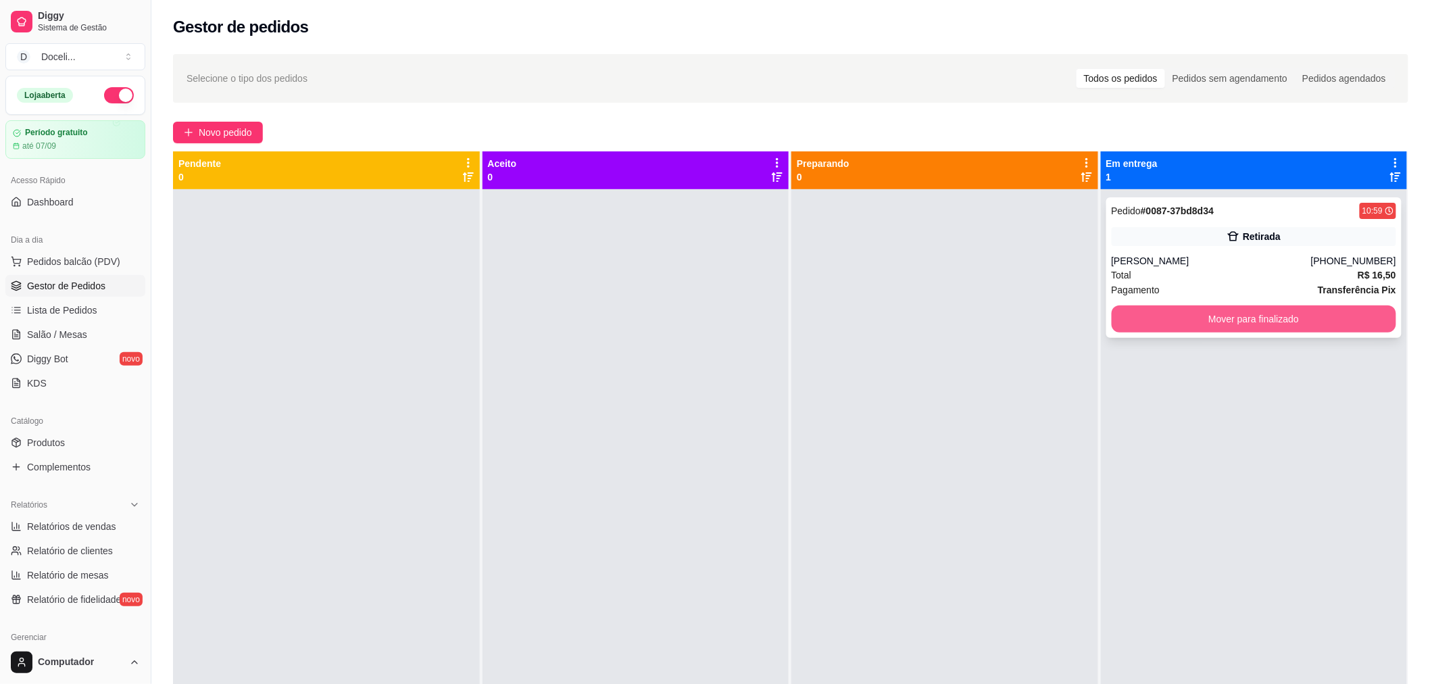
click at [1213, 331] on button "Mover para finalizado" at bounding box center [1254, 319] width 285 height 27
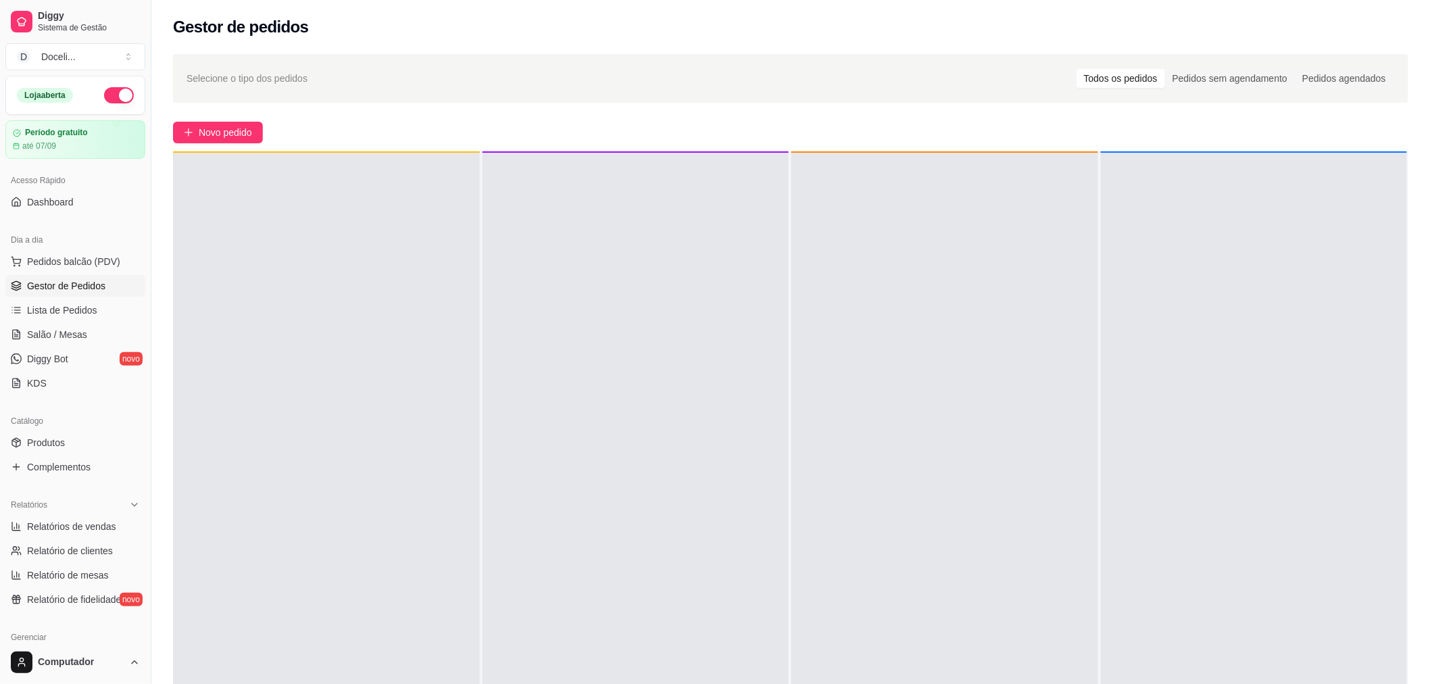
scroll to position [37, 0]
click at [64, 291] on span "Gestor de Pedidos" at bounding box center [66, 286] width 78 height 14
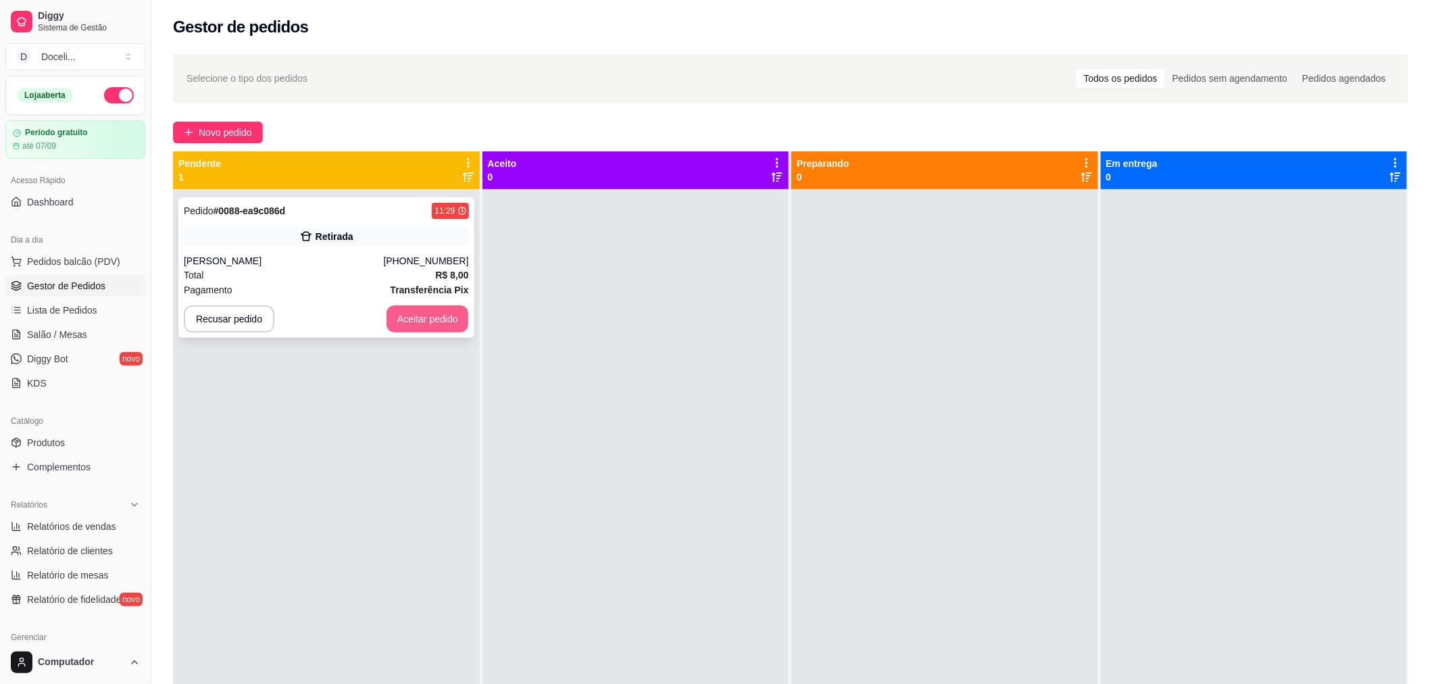
click at [412, 313] on button "Aceitar pedido" at bounding box center [428, 319] width 82 height 27
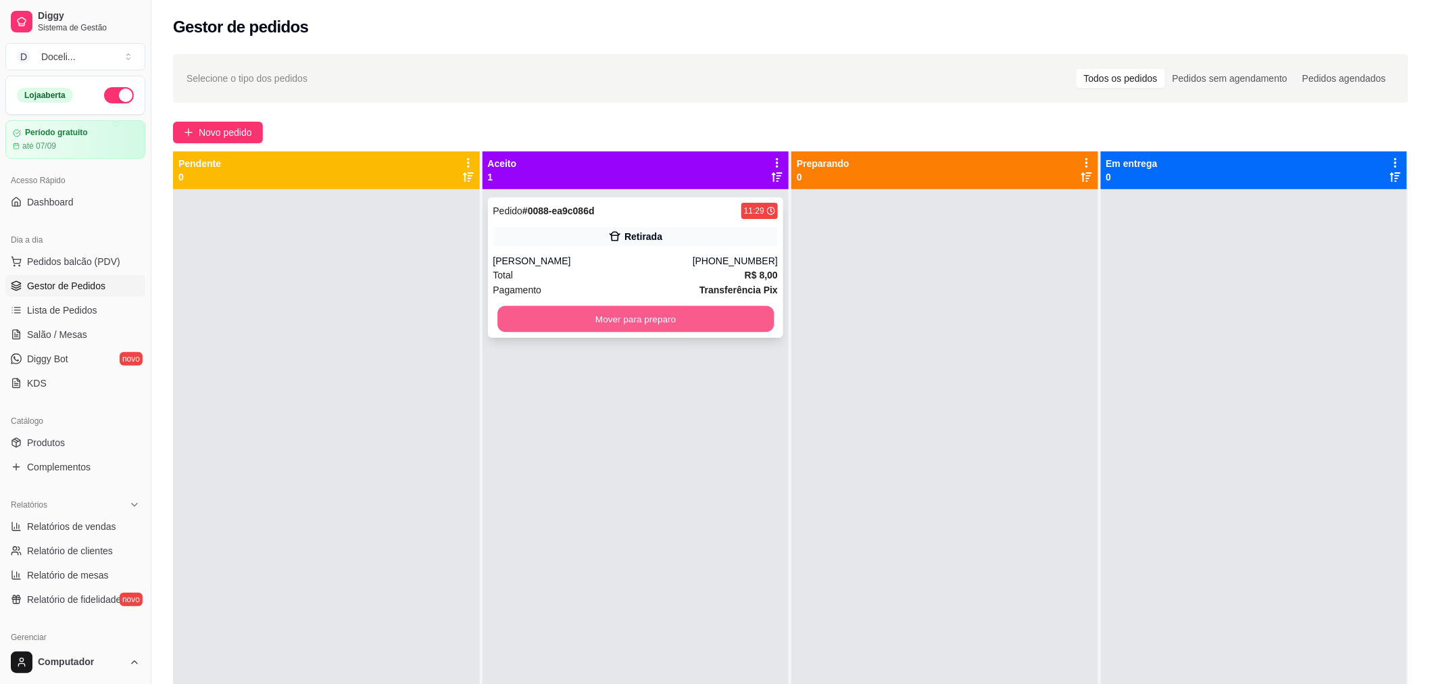
click at [671, 322] on button "Mover para preparo" at bounding box center [635, 319] width 276 height 26
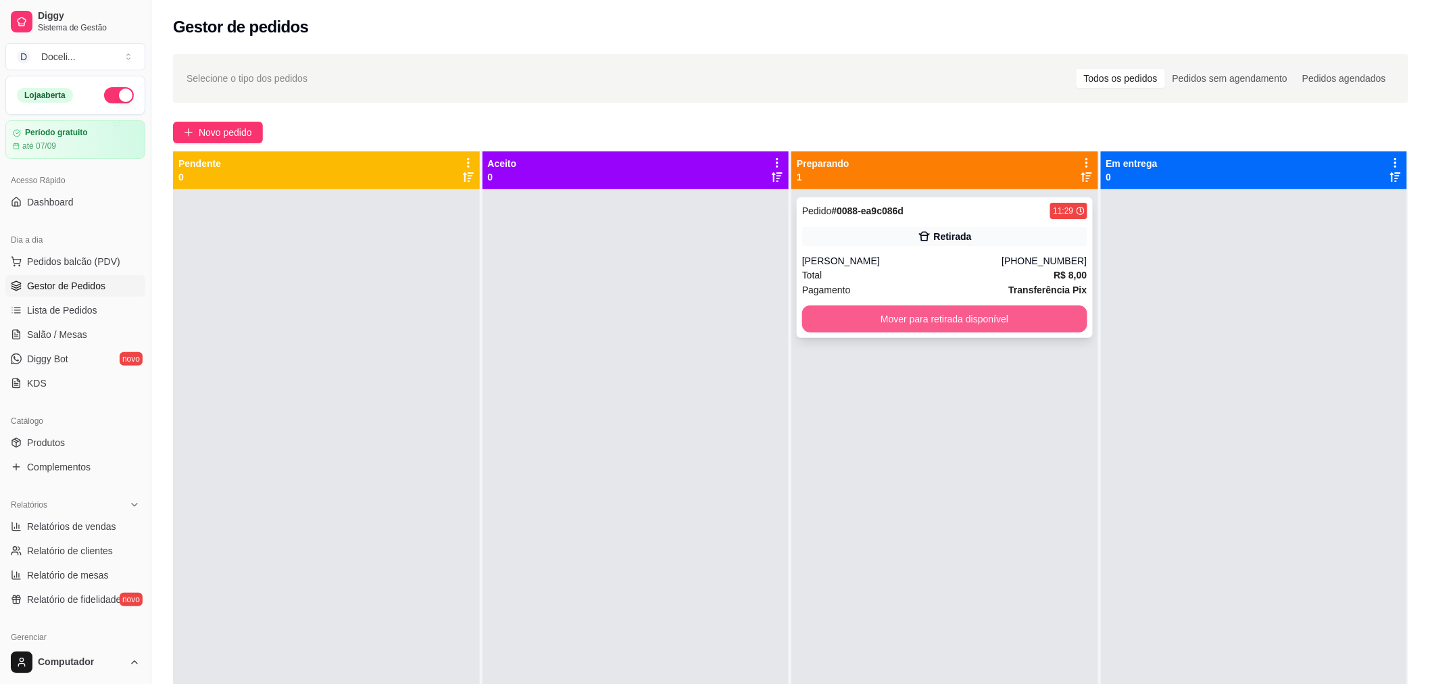
click at [906, 323] on button "Mover para retirada disponível" at bounding box center [944, 319] width 285 height 27
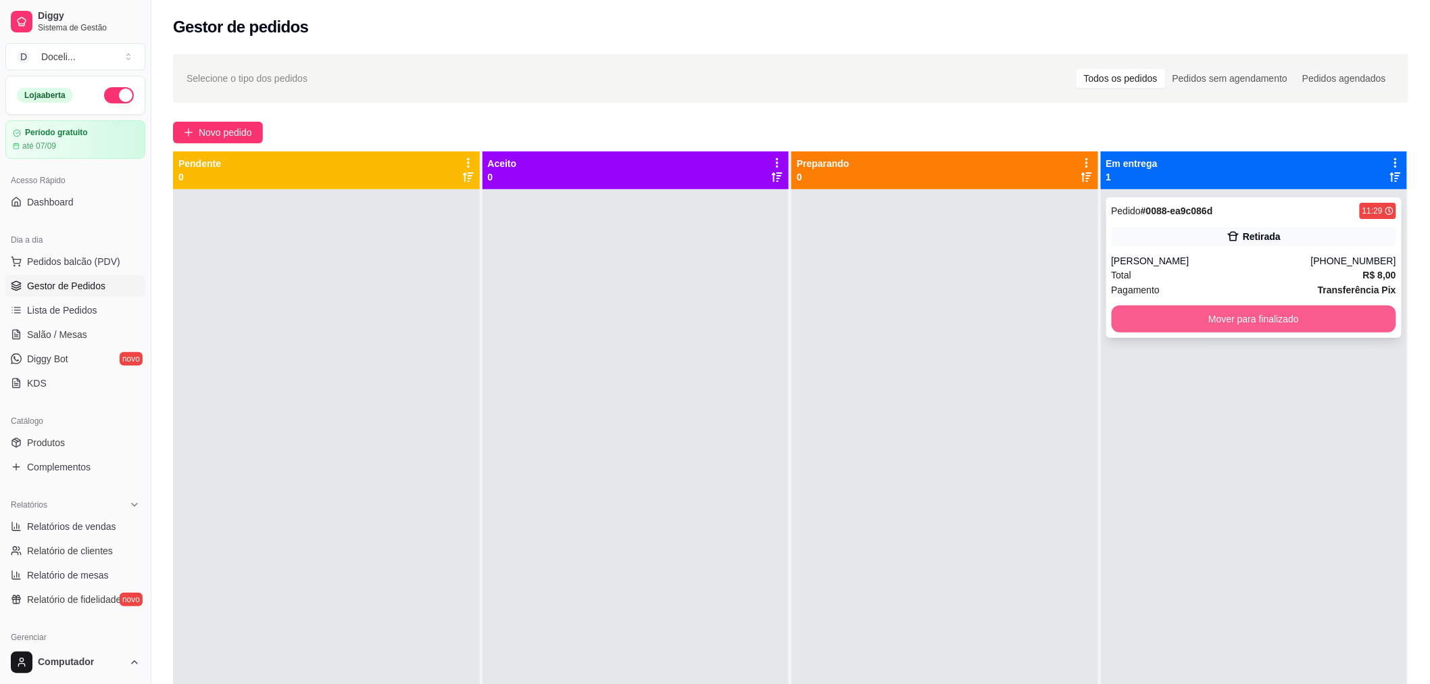
click at [1241, 320] on button "Mover para finalizado" at bounding box center [1254, 319] width 285 height 27
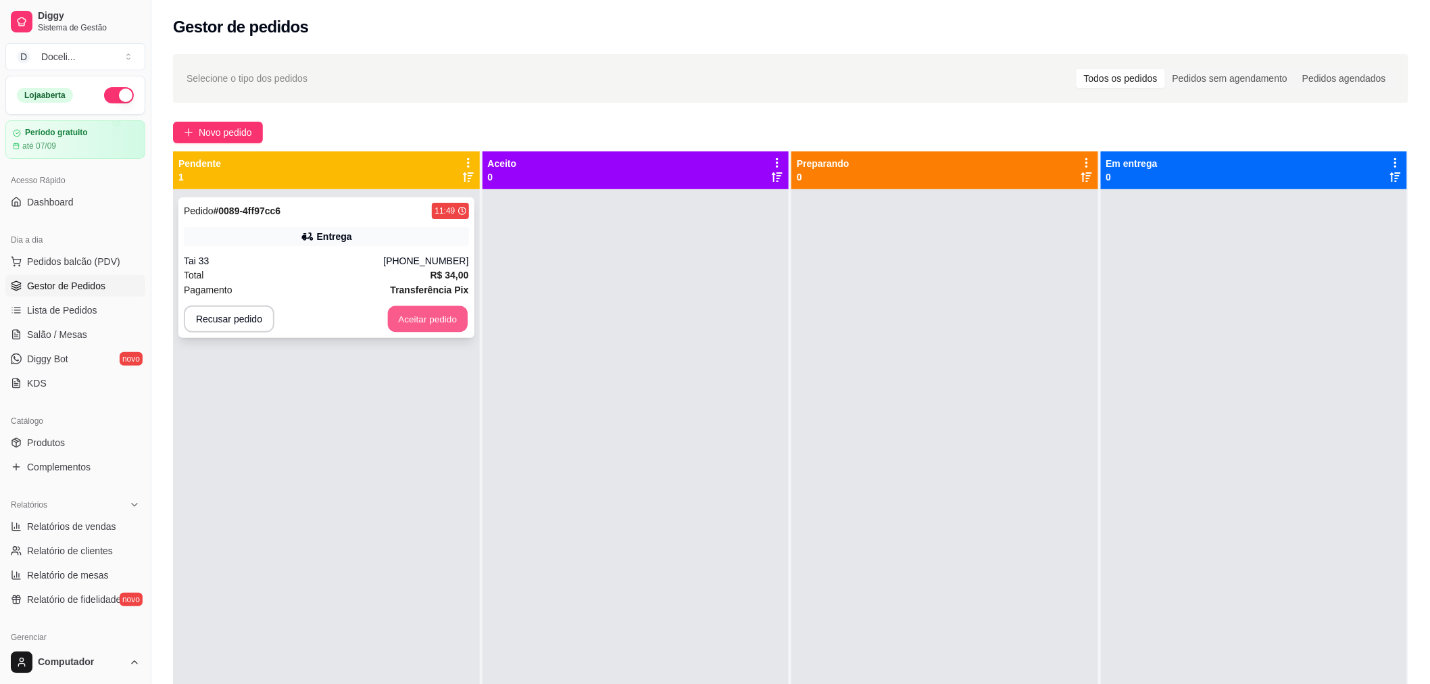
click at [423, 315] on button "Aceitar pedido" at bounding box center [428, 319] width 80 height 26
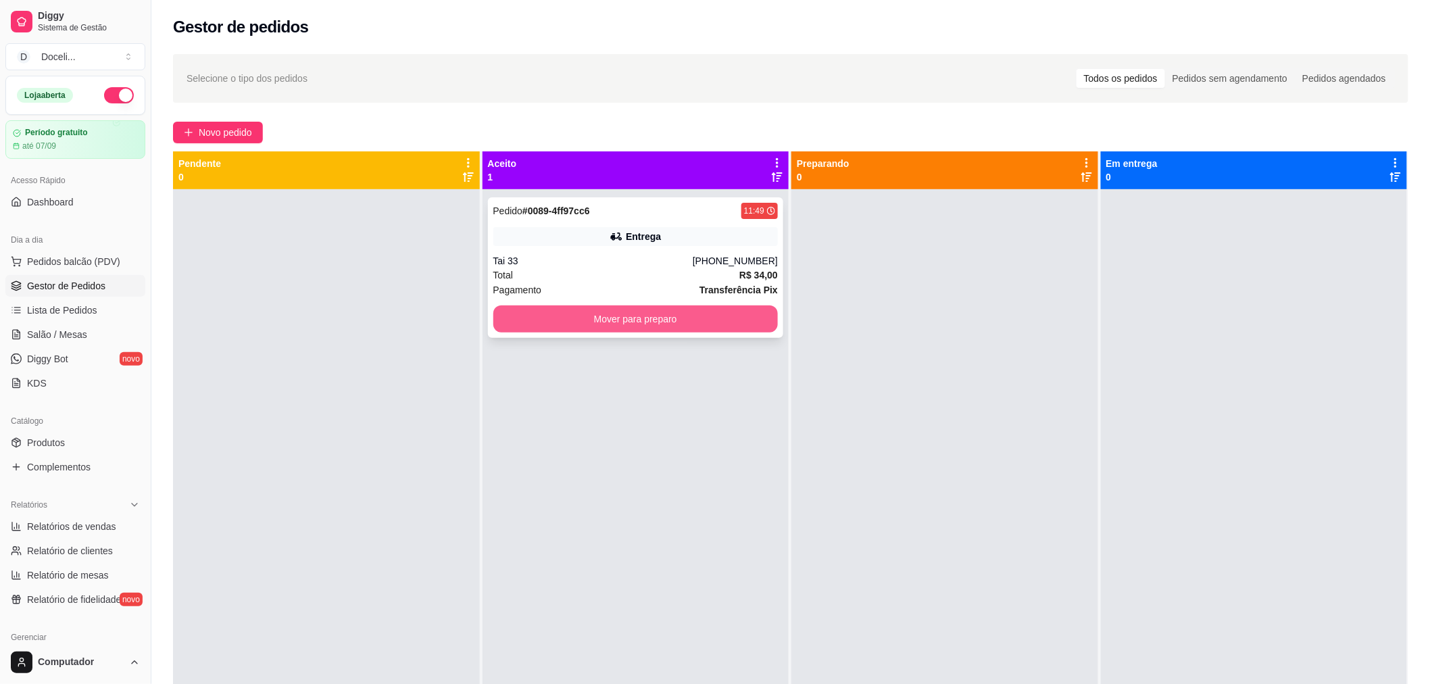
click at [589, 309] on button "Mover para preparo" at bounding box center [635, 319] width 285 height 27
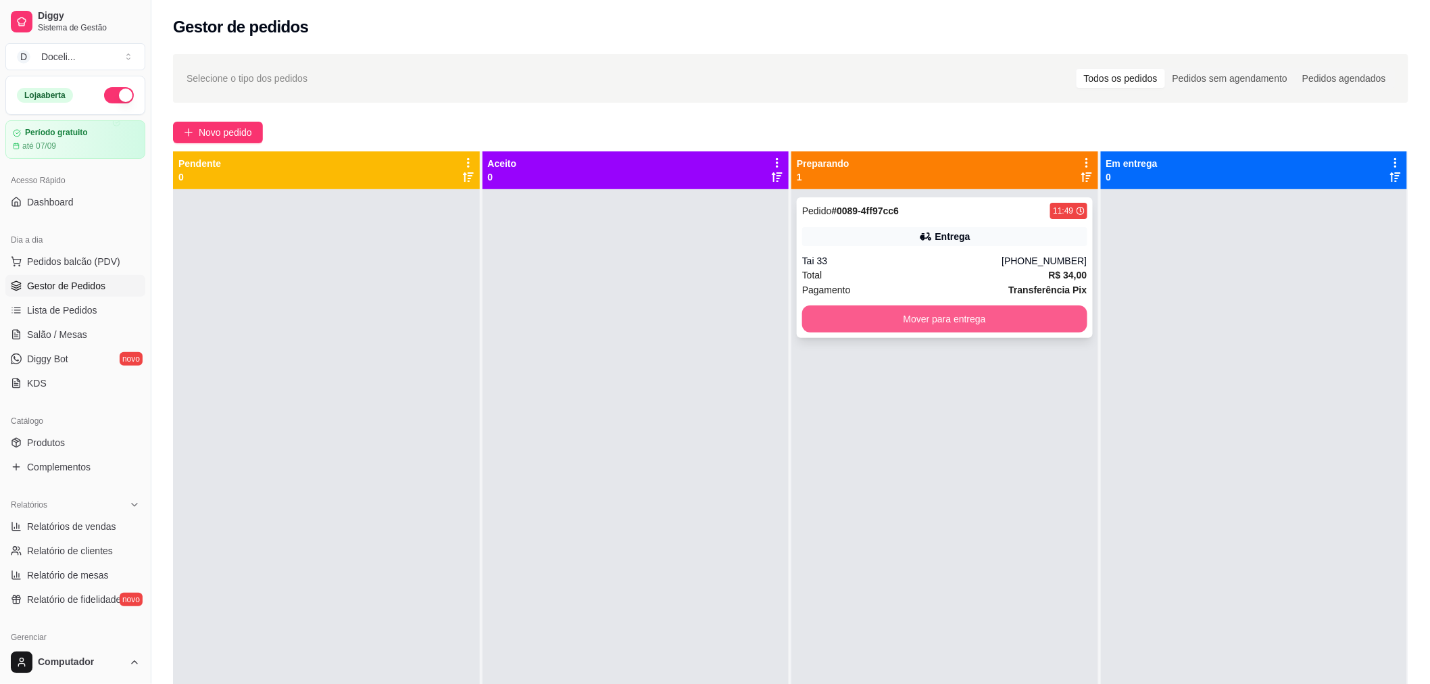
click at [873, 318] on button "Mover para entrega" at bounding box center [944, 319] width 285 height 27
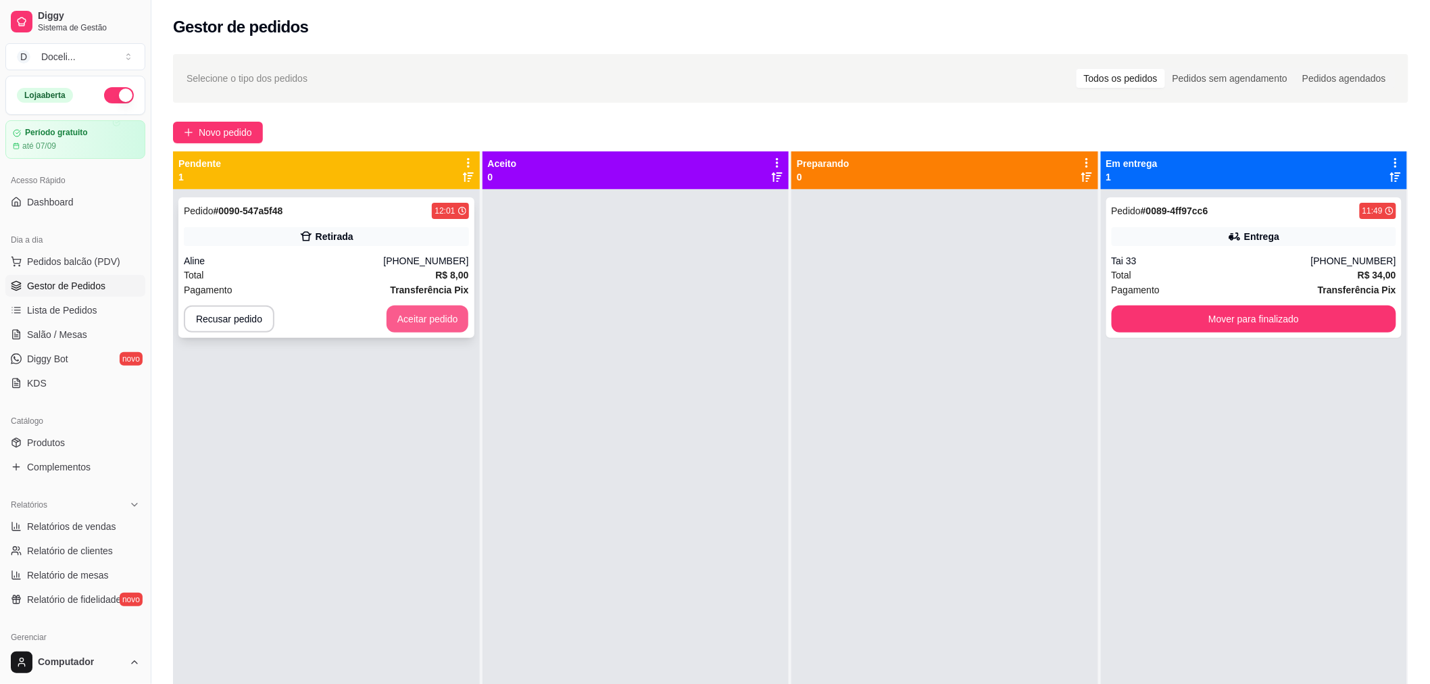
click at [422, 308] on button "Aceitar pedido" at bounding box center [428, 319] width 82 height 27
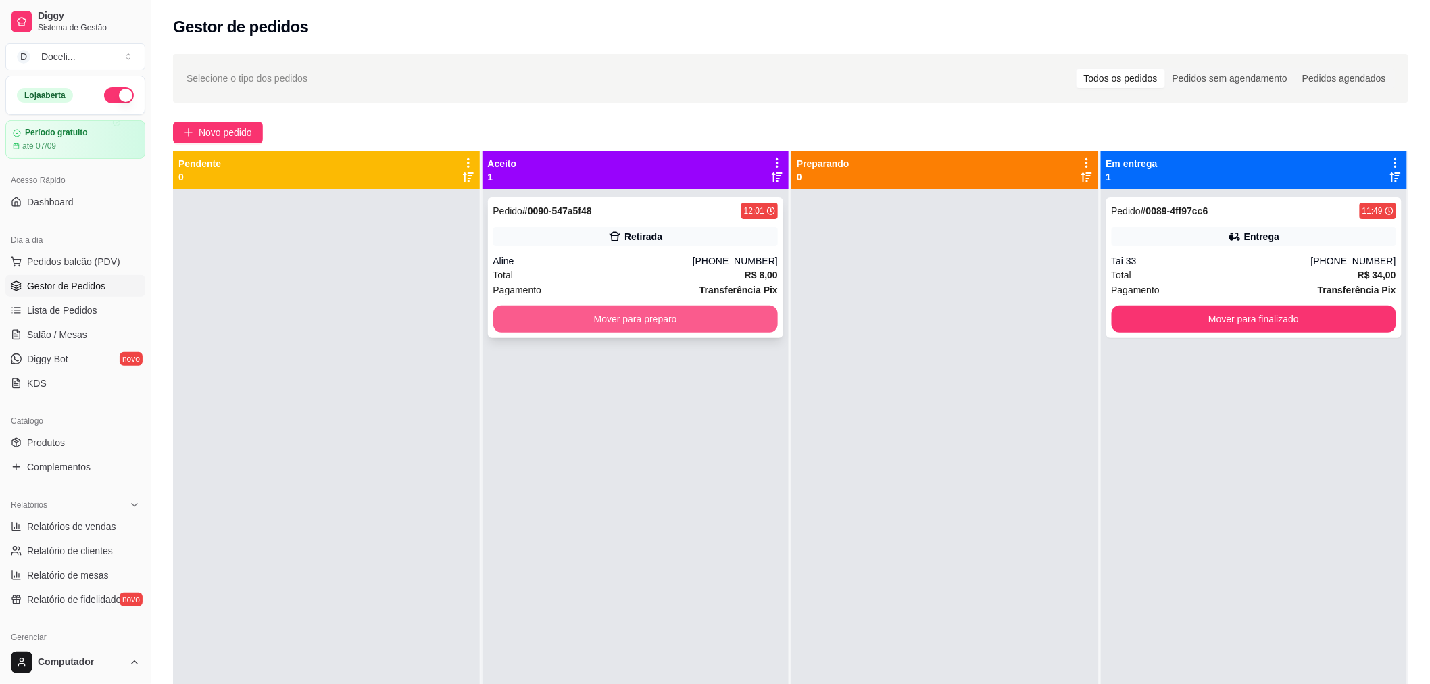
click at [630, 313] on button "Mover para preparo" at bounding box center [635, 319] width 285 height 27
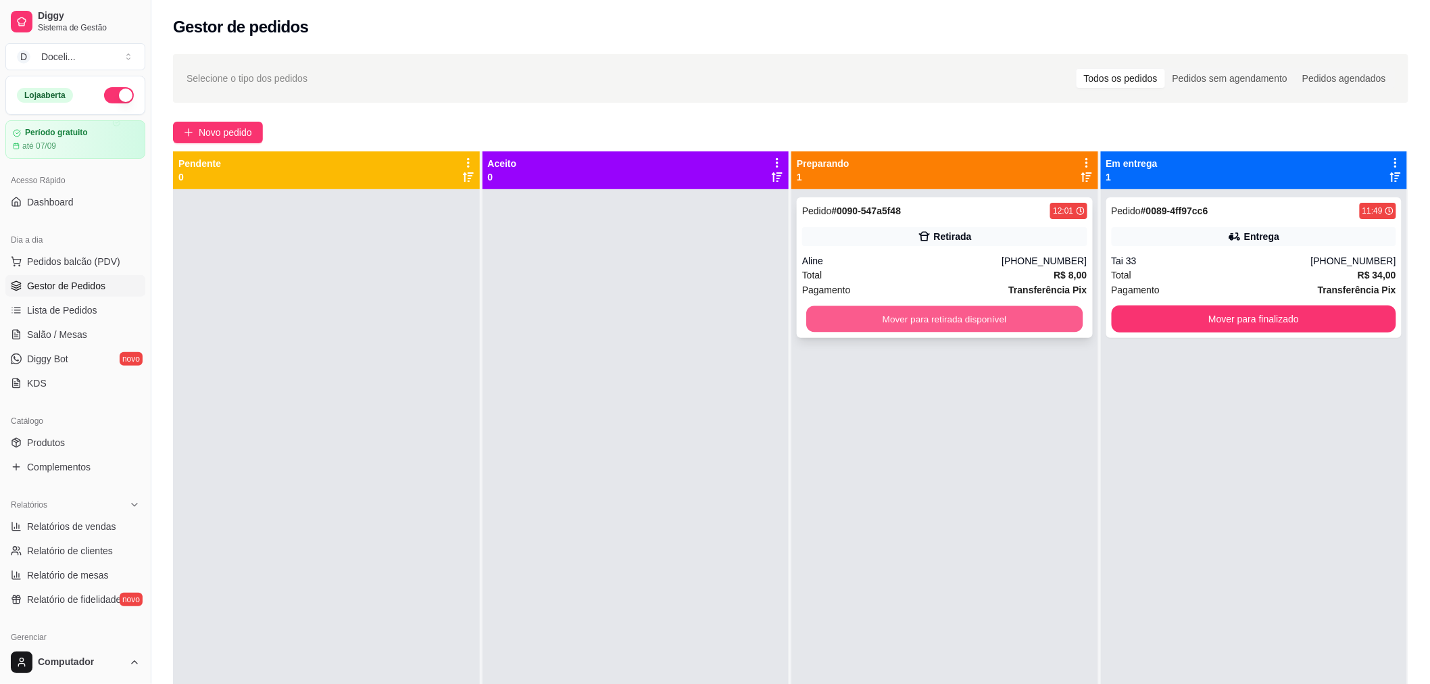
click at [979, 320] on button "Mover para retirada disponível" at bounding box center [944, 319] width 276 height 26
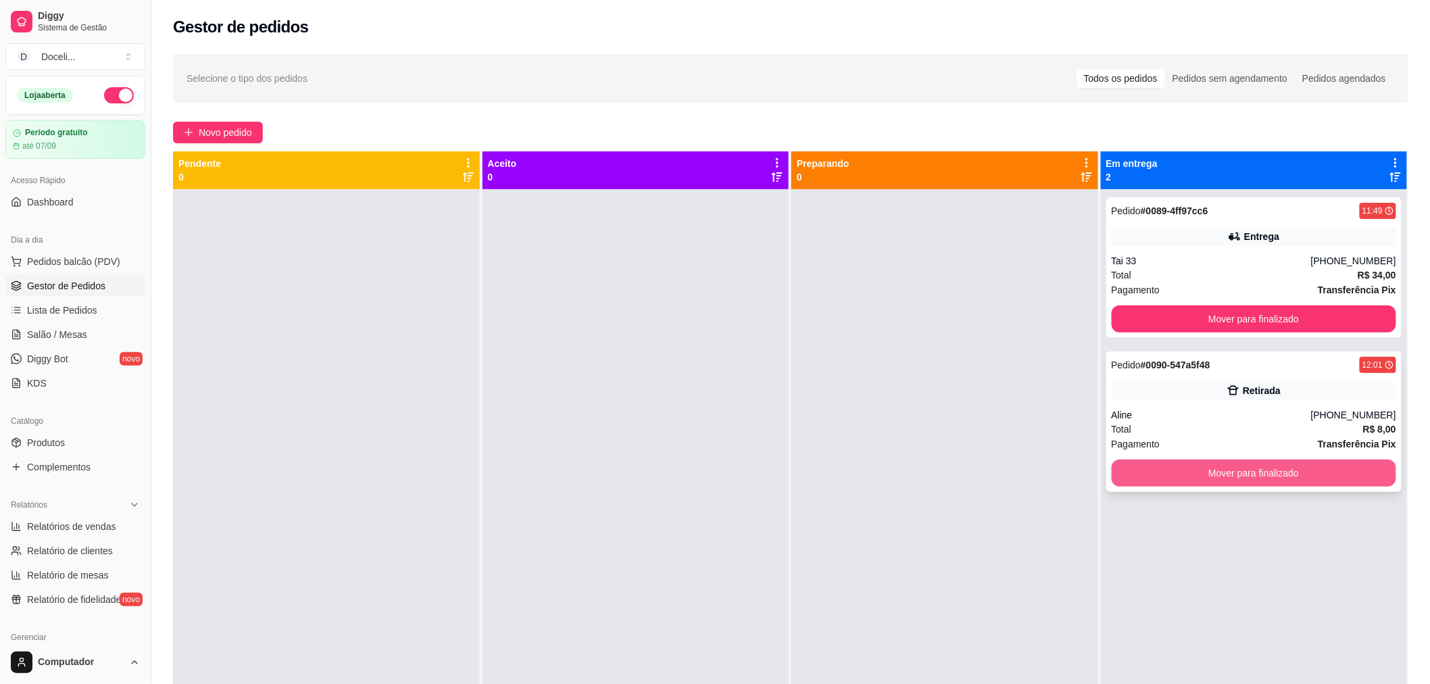
click at [1267, 473] on button "Mover para finalizado" at bounding box center [1254, 473] width 285 height 27
